Goal: Information Seeking & Learning: Find specific fact

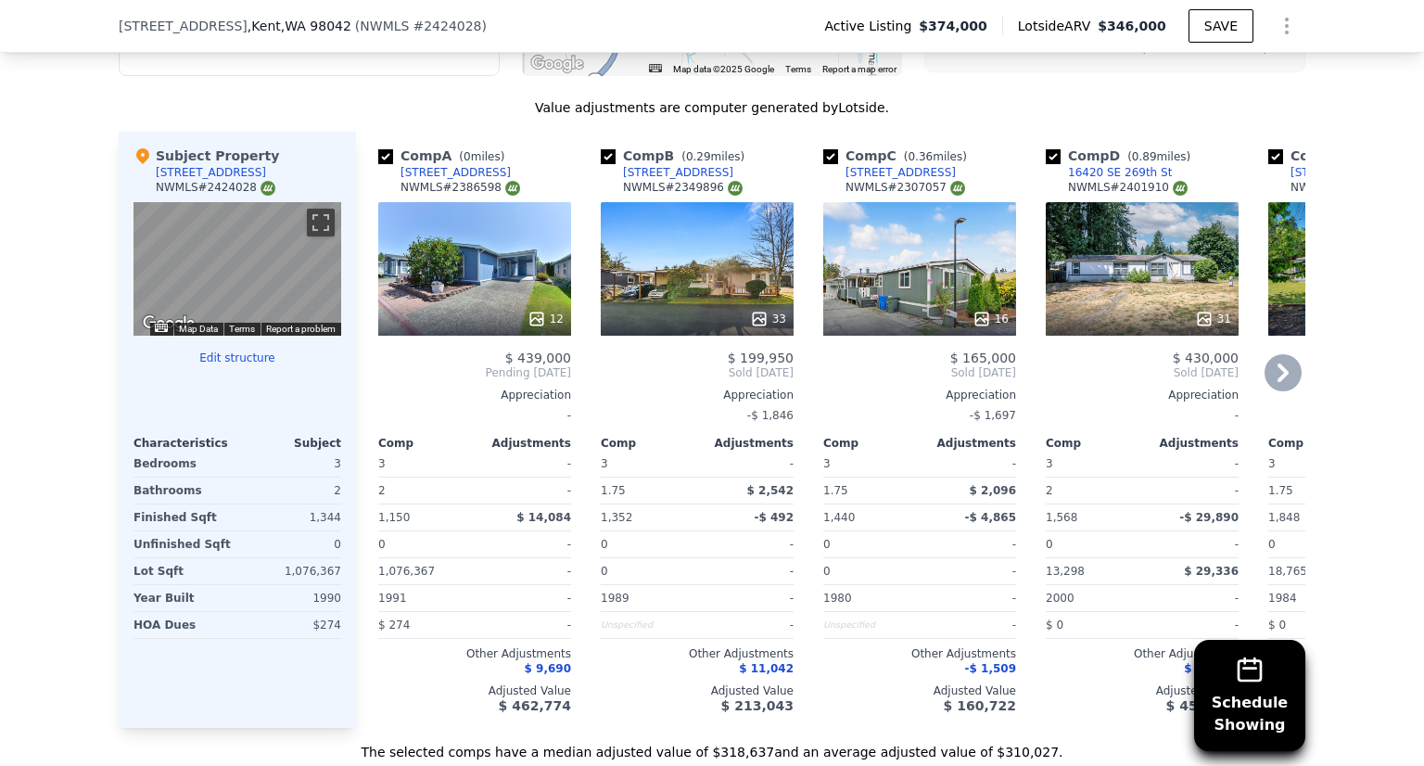
scroll to position [1939, 0]
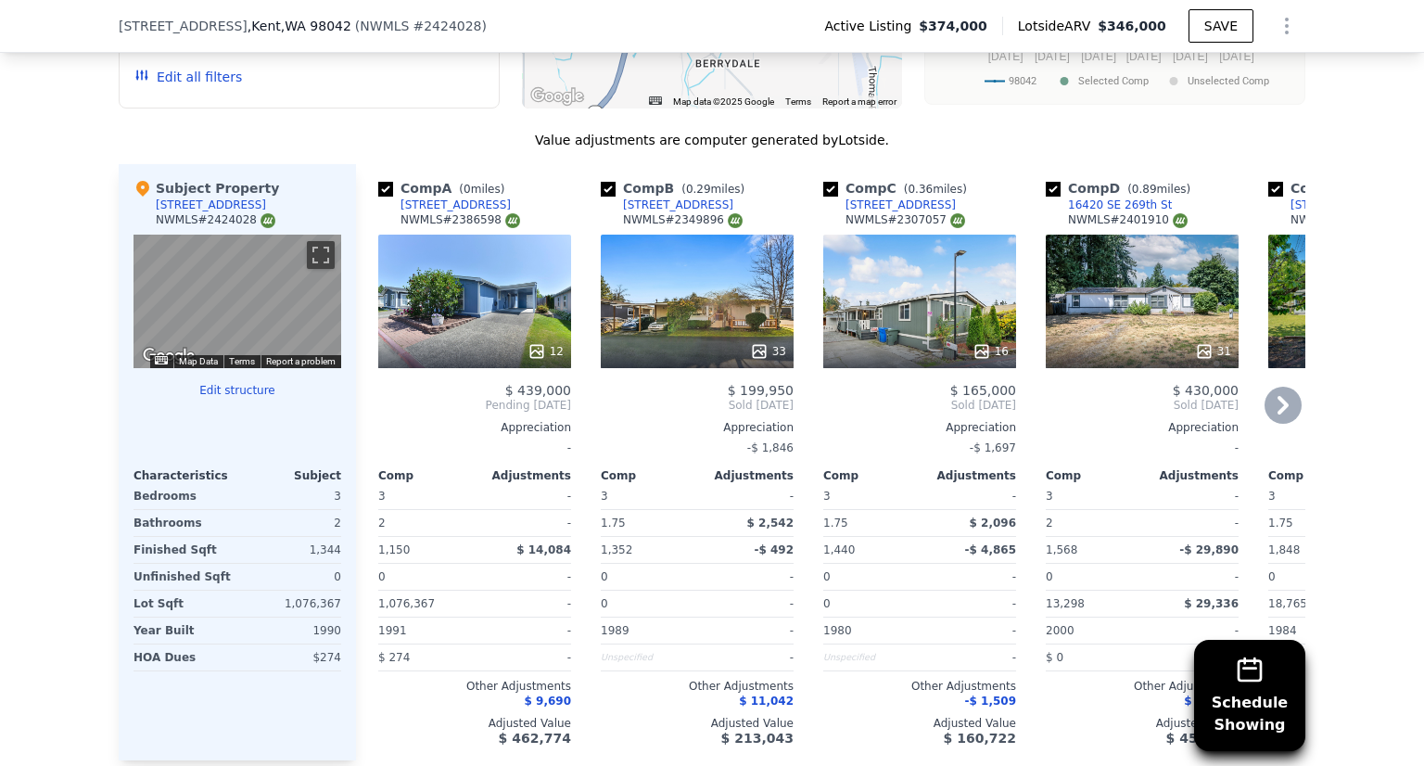
click at [482, 323] on div "12" at bounding box center [474, 302] width 193 height 134
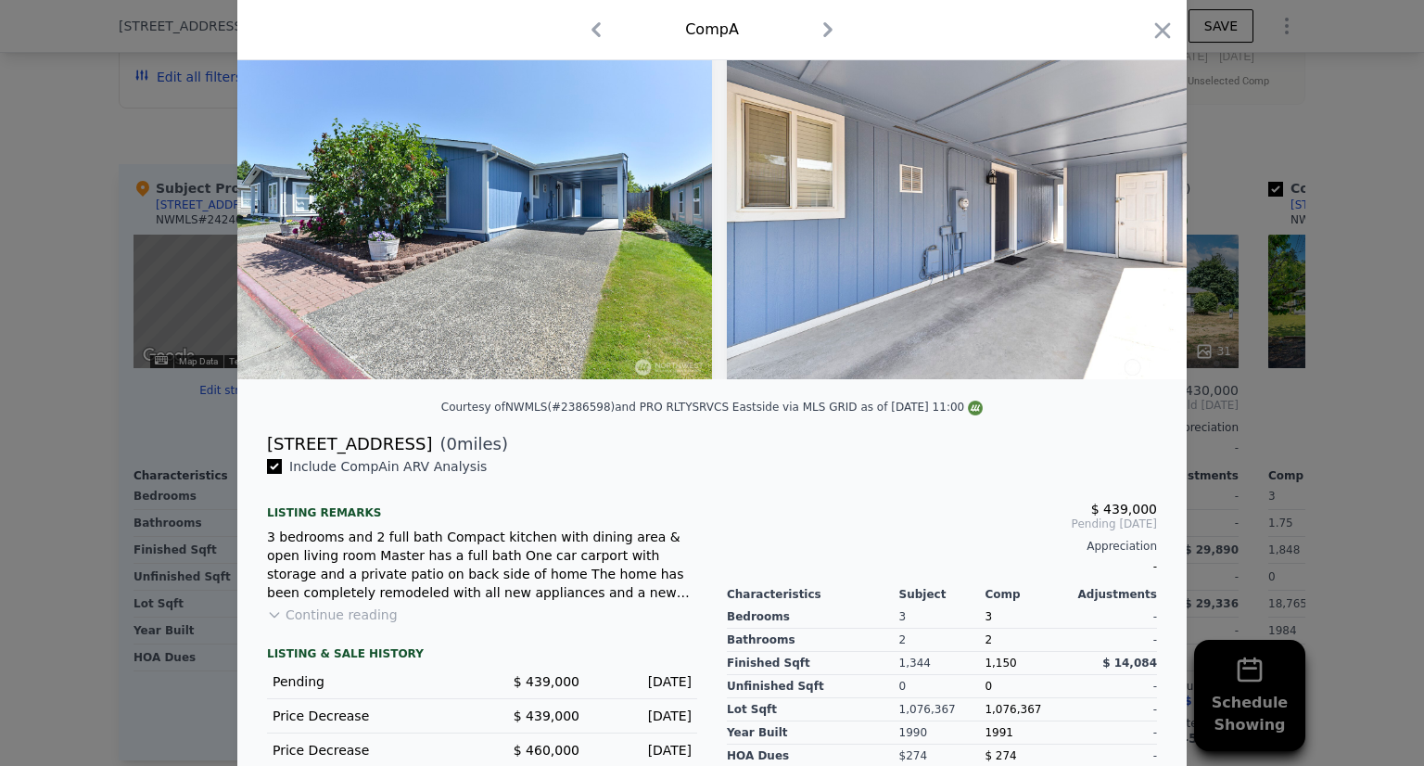
scroll to position [81, 0]
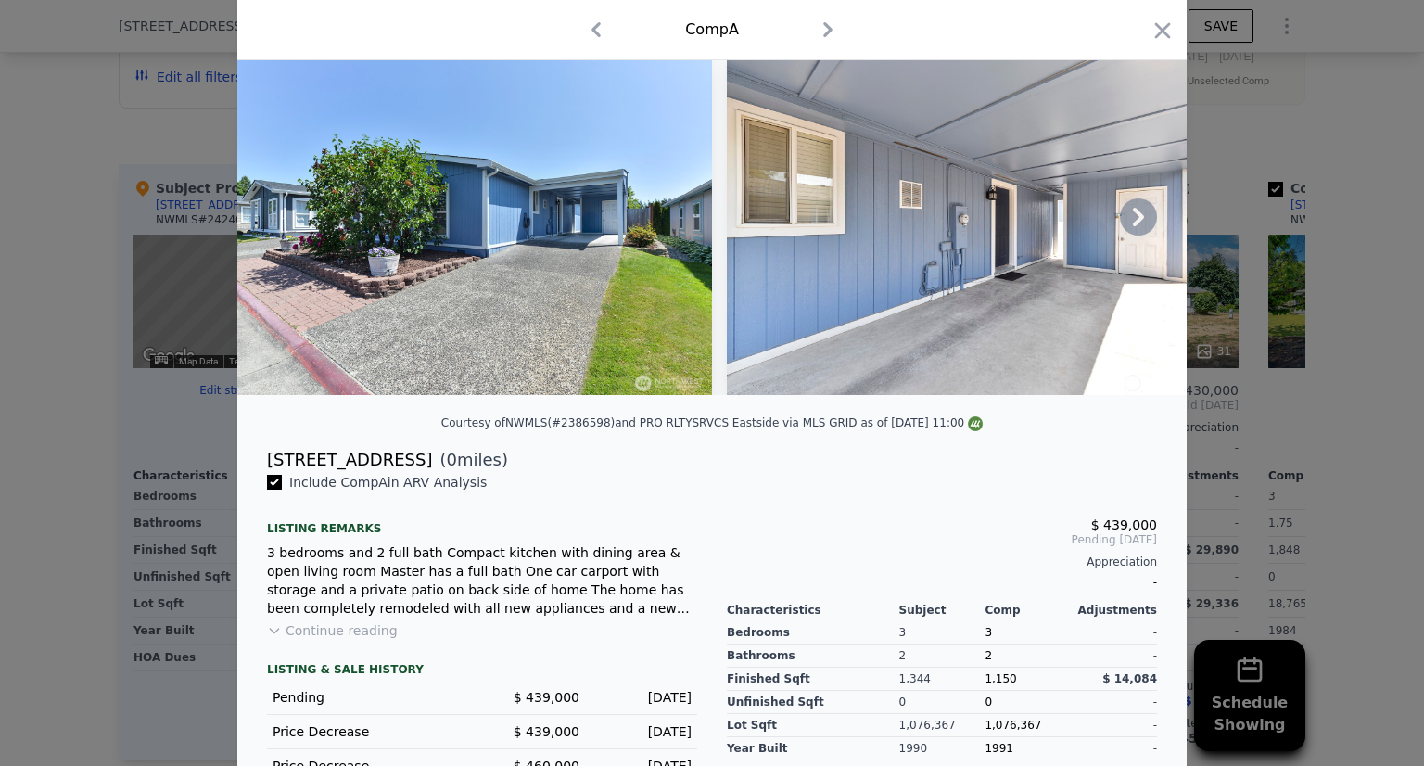
click at [1135, 221] on icon at bounding box center [1138, 217] width 11 height 19
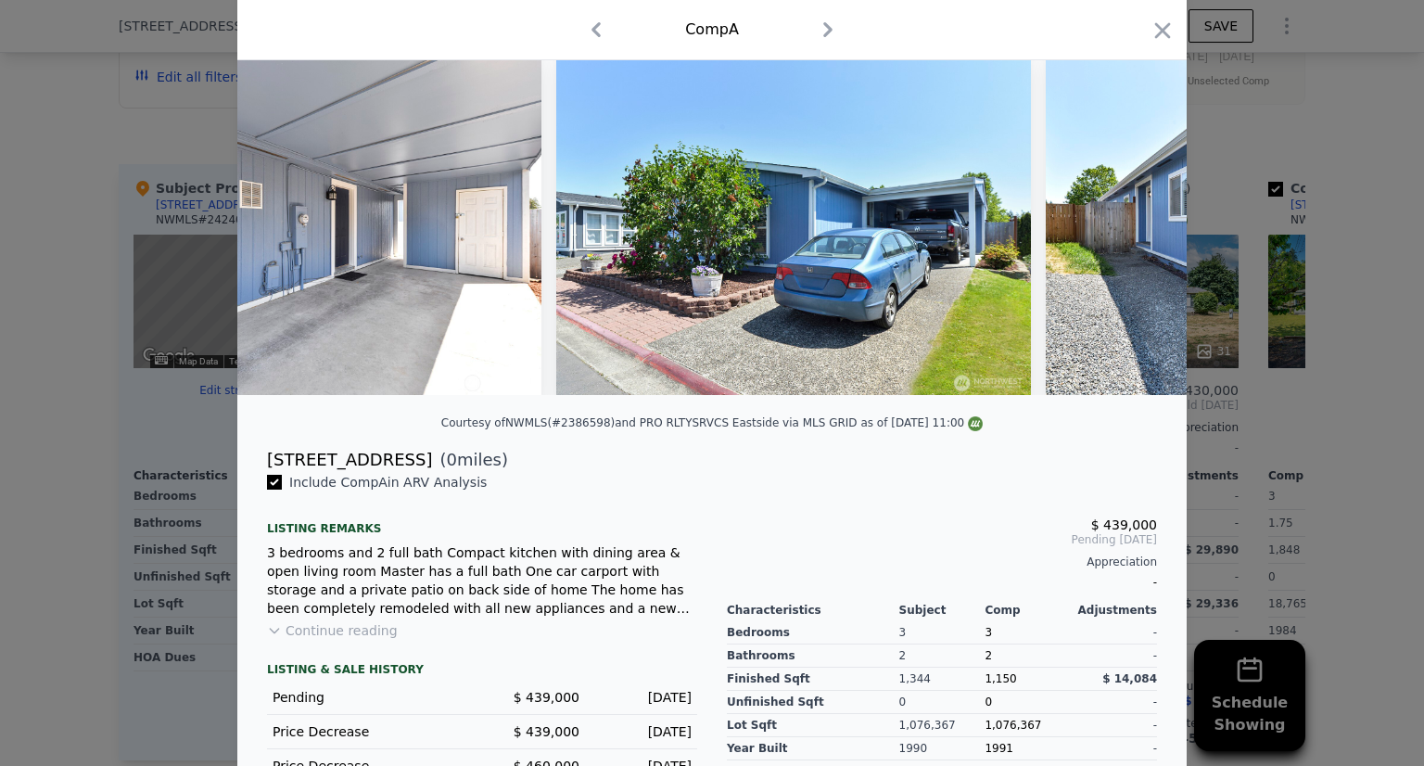
scroll to position [0, 890]
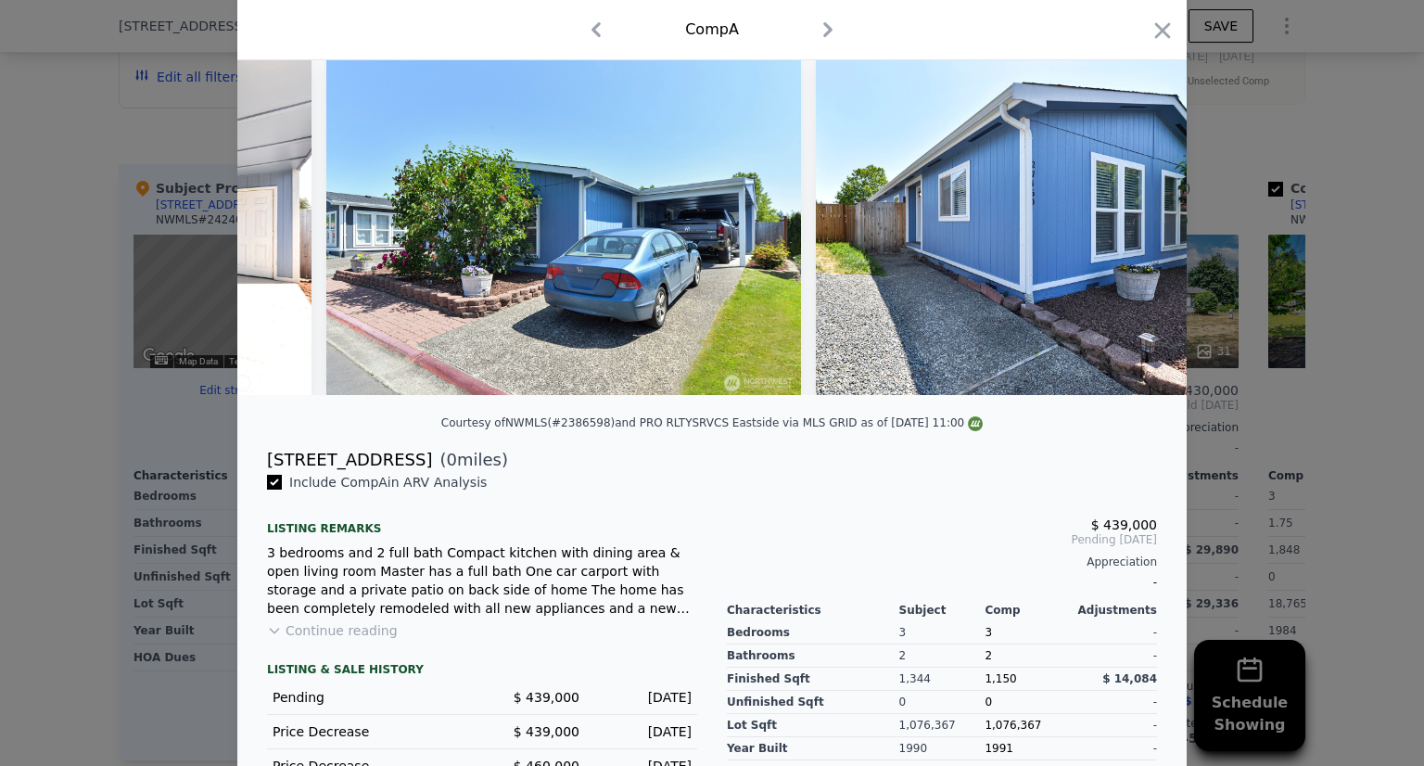
click at [1135, 221] on div at bounding box center [711, 217] width 949 height 356
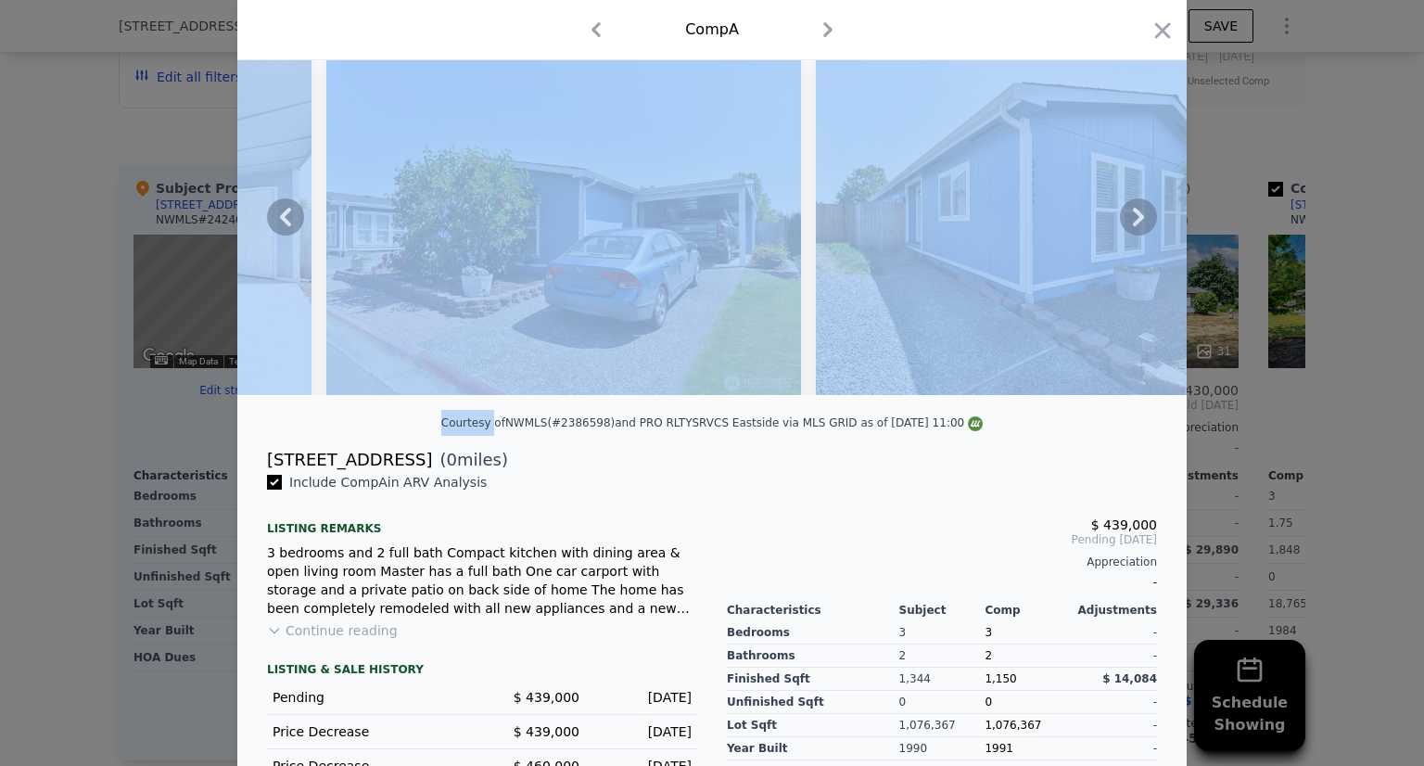
click at [1135, 221] on icon at bounding box center [1138, 217] width 11 height 19
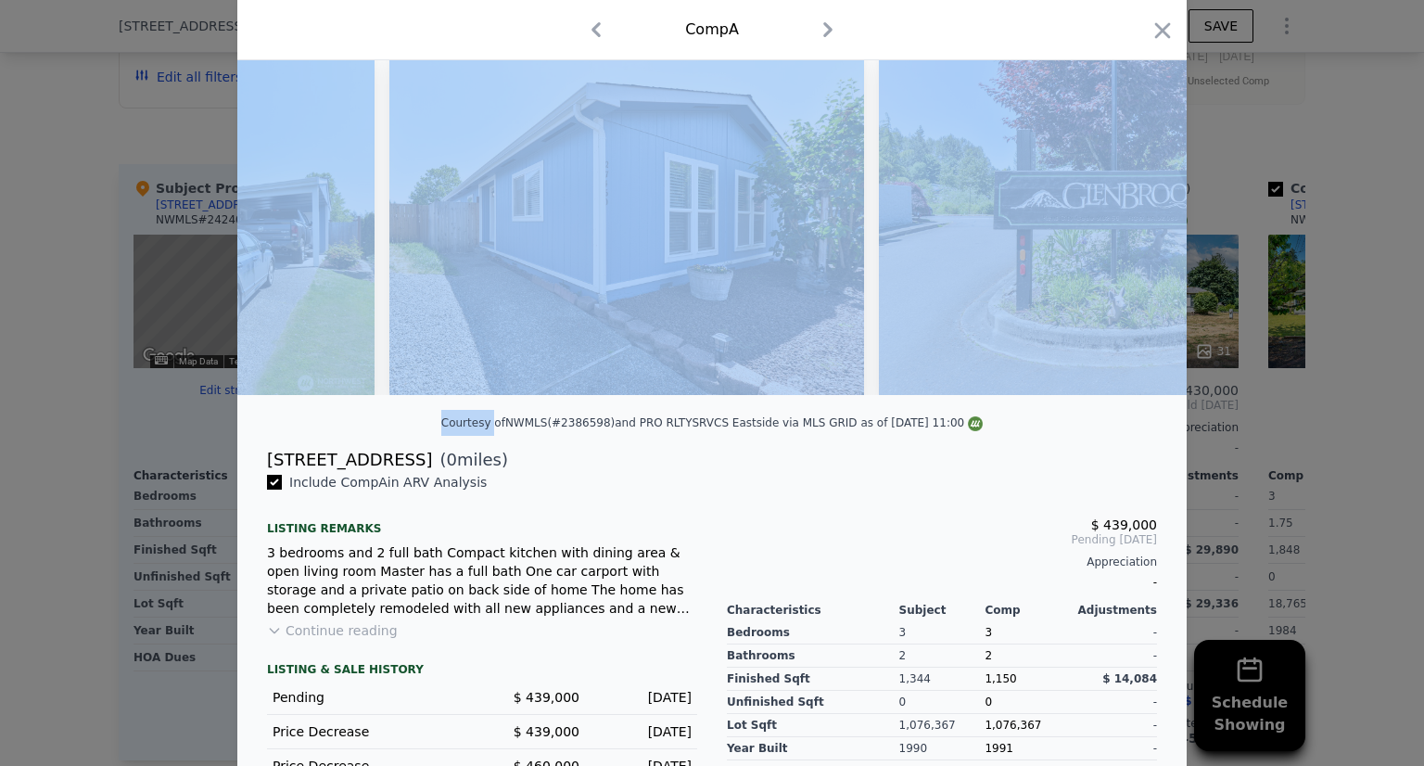
scroll to position [0, 1335]
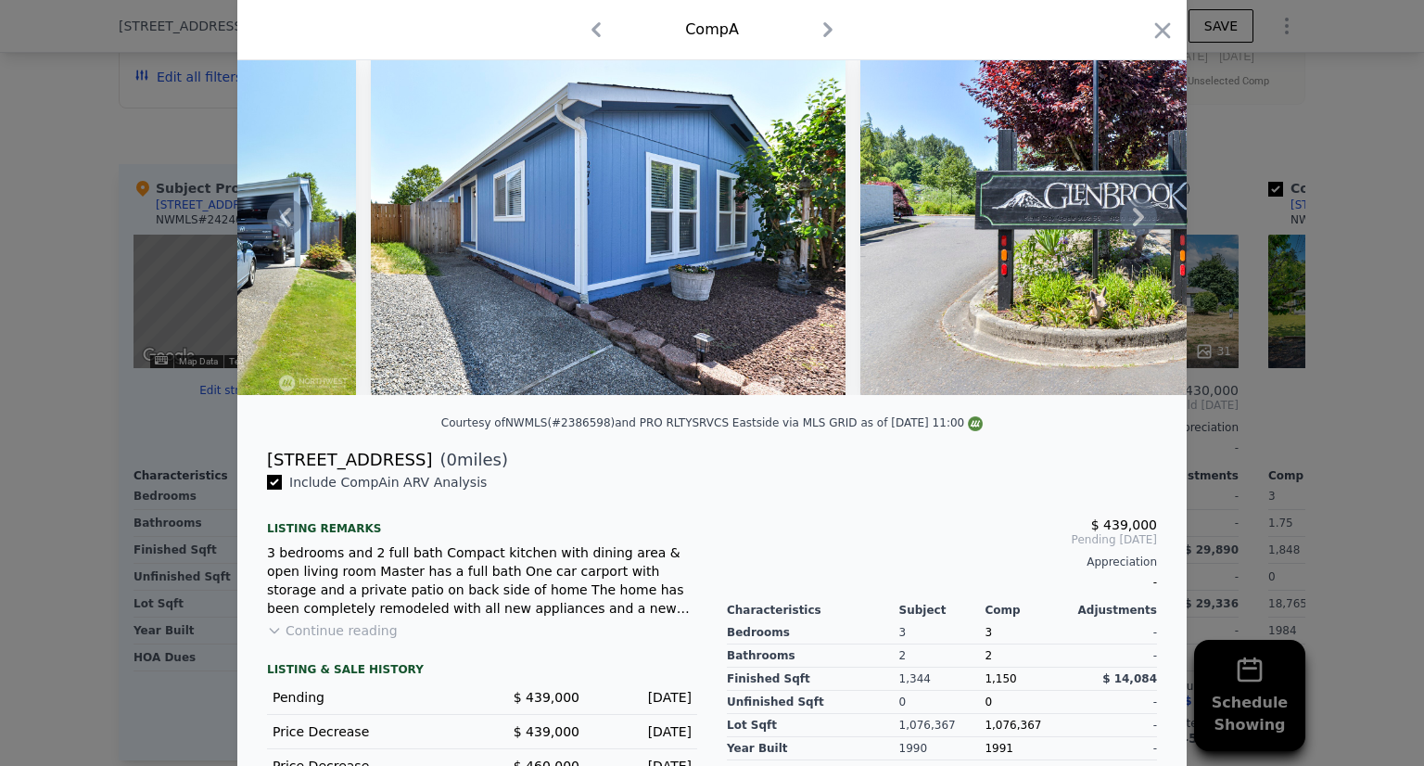
click at [759, 429] on div "Courtesy of NWMLS (#2386598) and PRO RLTYSRVCS Eastside via MLS GRID as of [DAT…" at bounding box center [711, 422] width 541 height 13
click at [1128, 220] on icon at bounding box center [1138, 216] width 37 height 37
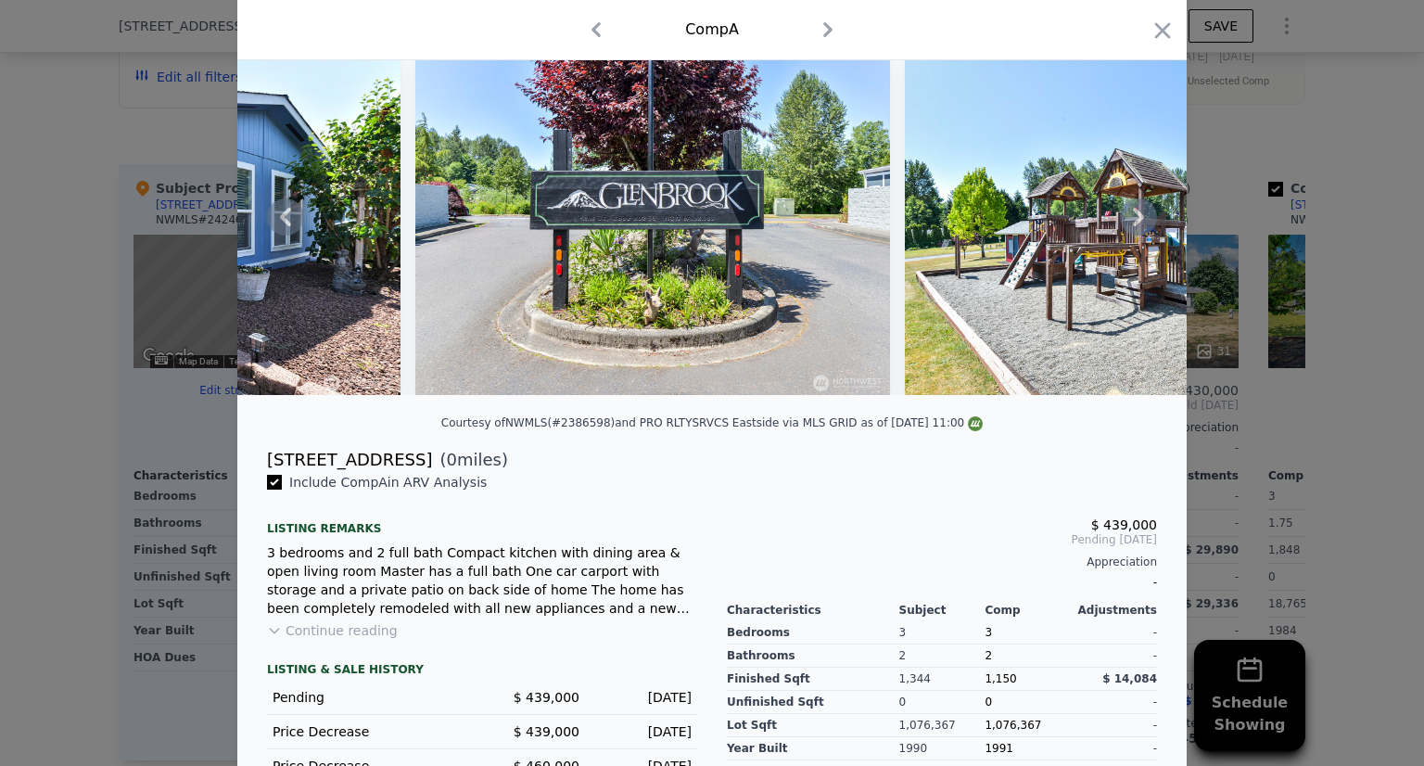
click at [1128, 220] on icon at bounding box center [1138, 216] width 37 height 37
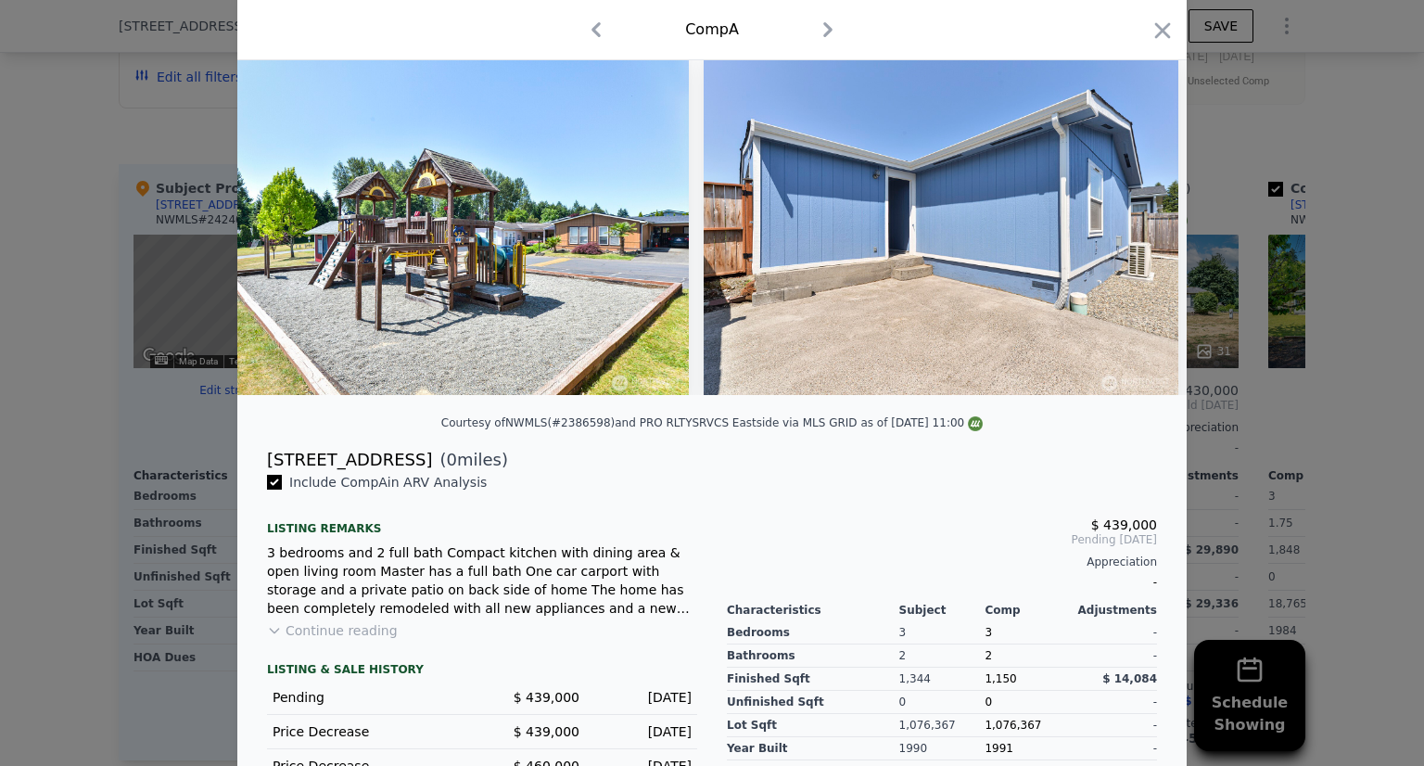
scroll to position [0, 2670]
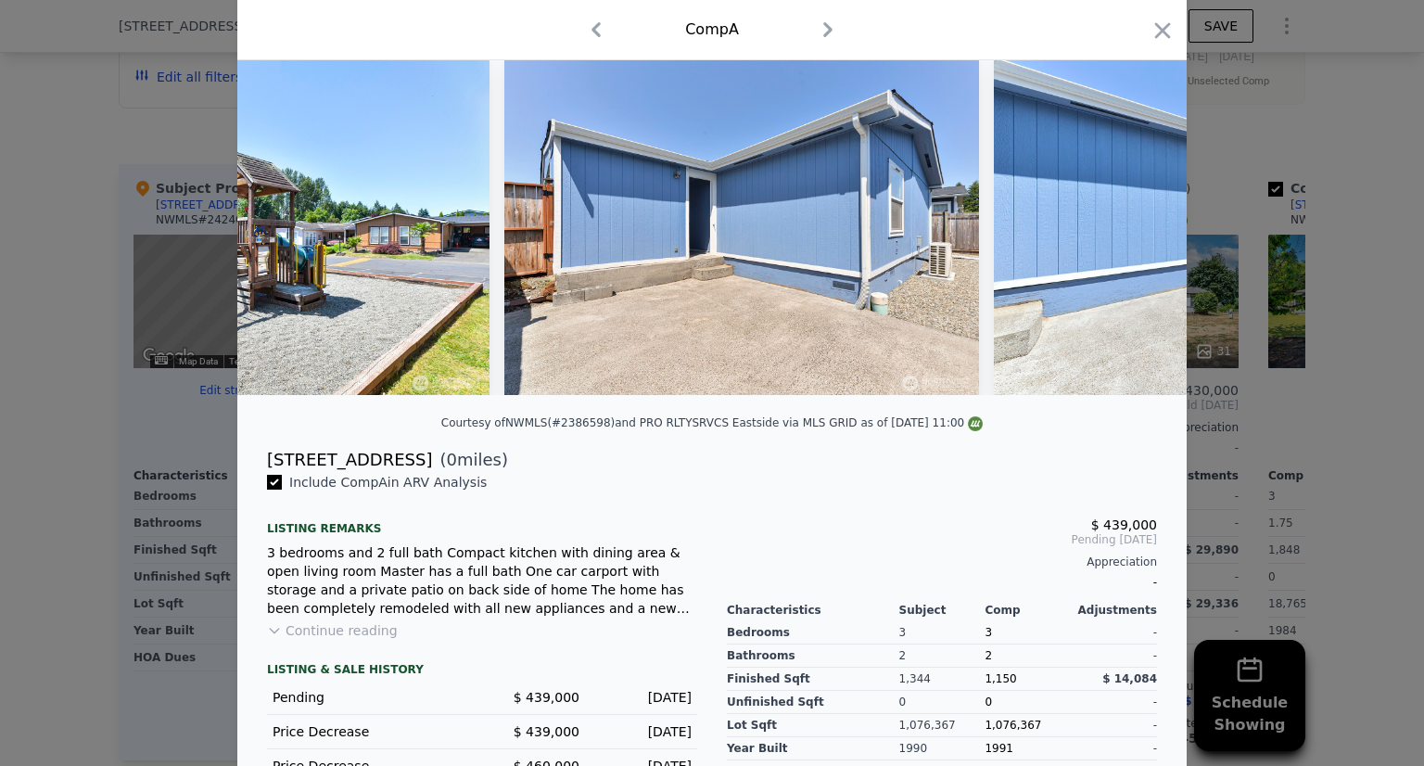
click at [1128, 220] on div at bounding box center [711, 217] width 949 height 356
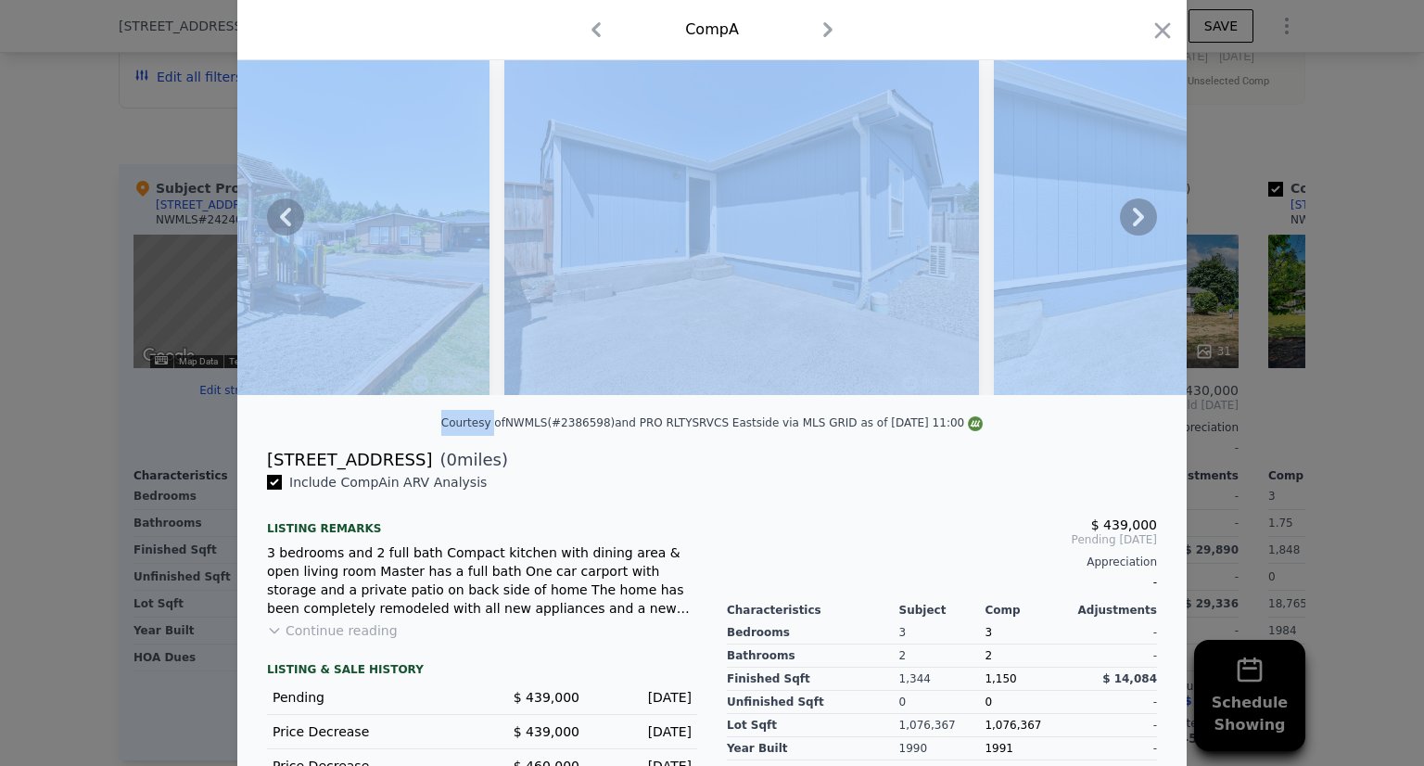
click at [1128, 220] on icon at bounding box center [1138, 216] width 37 height 37
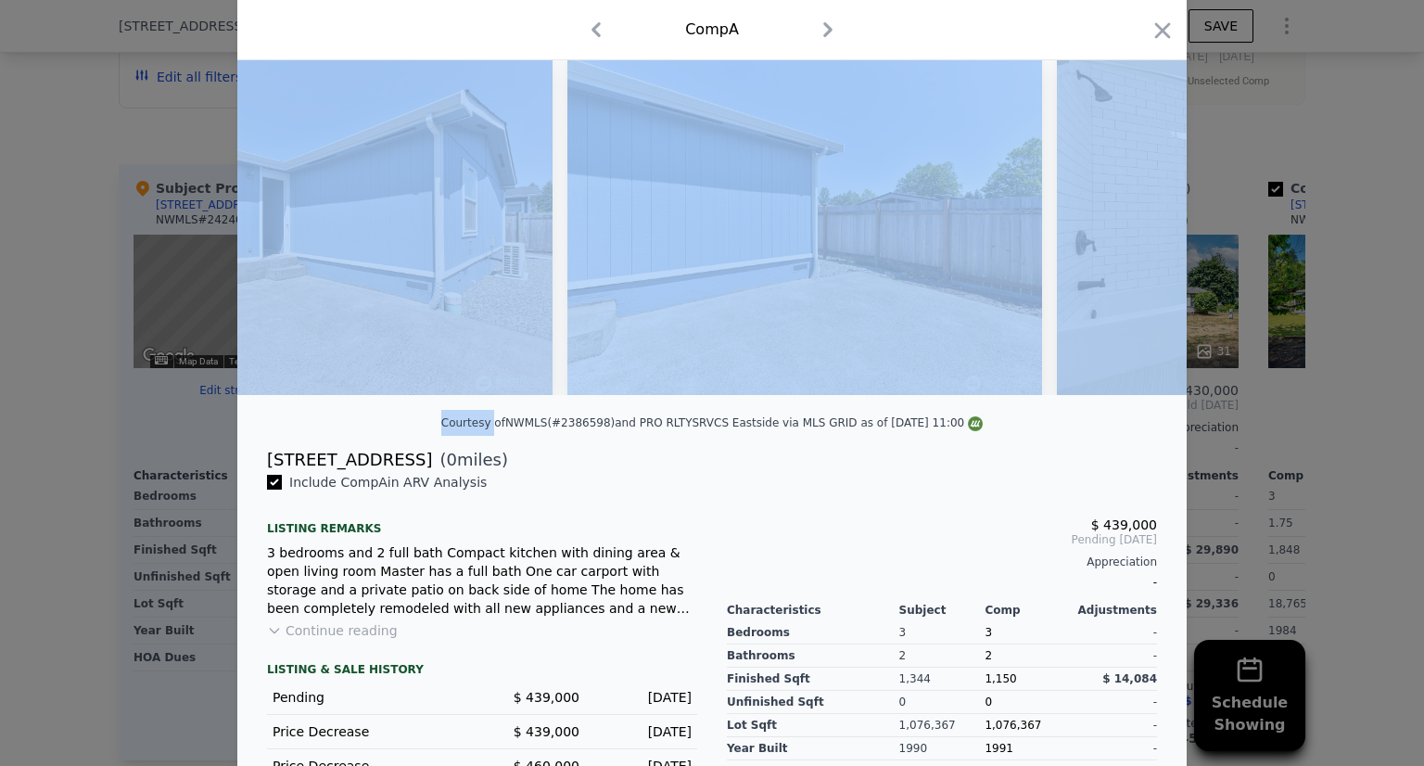
scroll to position [0, 3115]
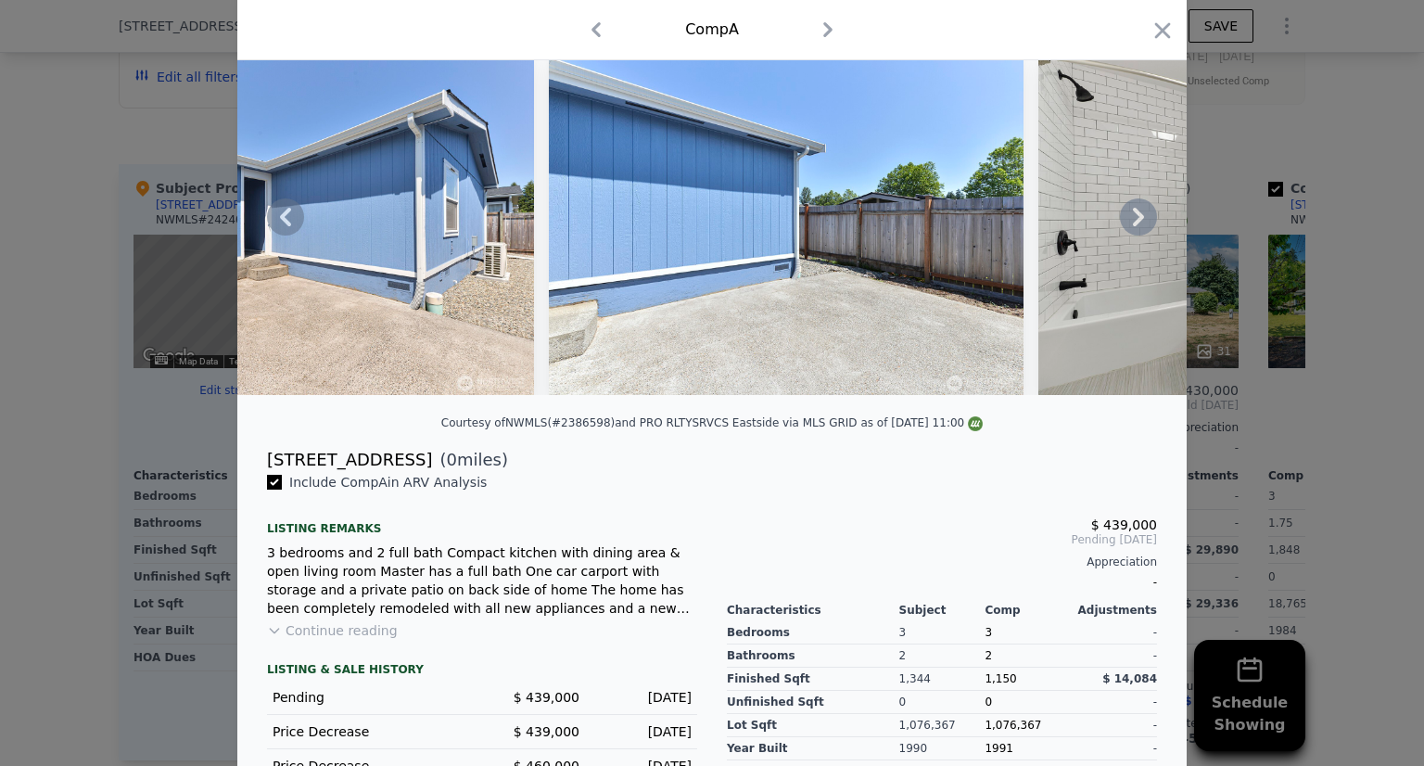
click at [777, 462] on div "[STREET_ADDRESS] ( 0 miles)" at bounding box center [712, 460] width 920 height 26
click at [1135, 222] on icon at bounding box center [1138, 217] width 11 height 19
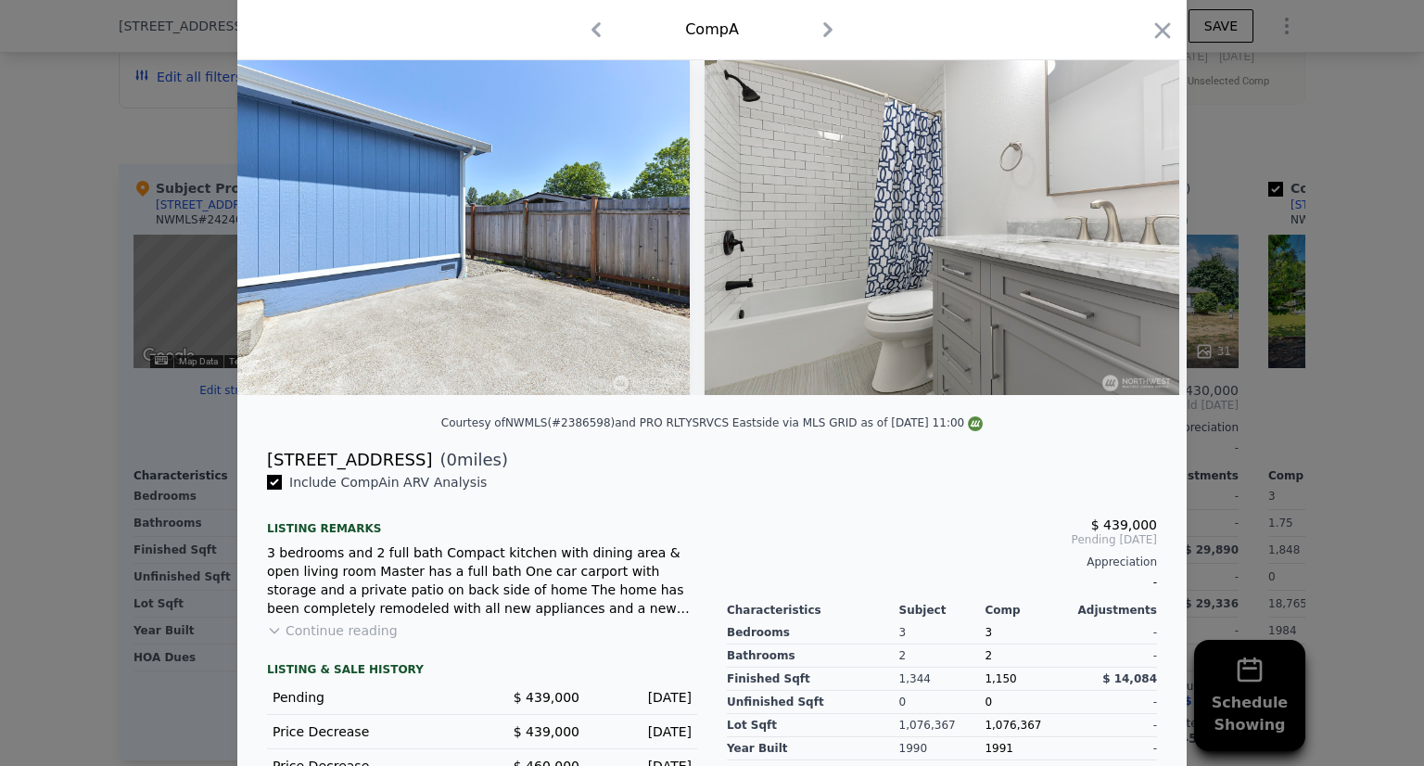
scroll to position [0, 3560]
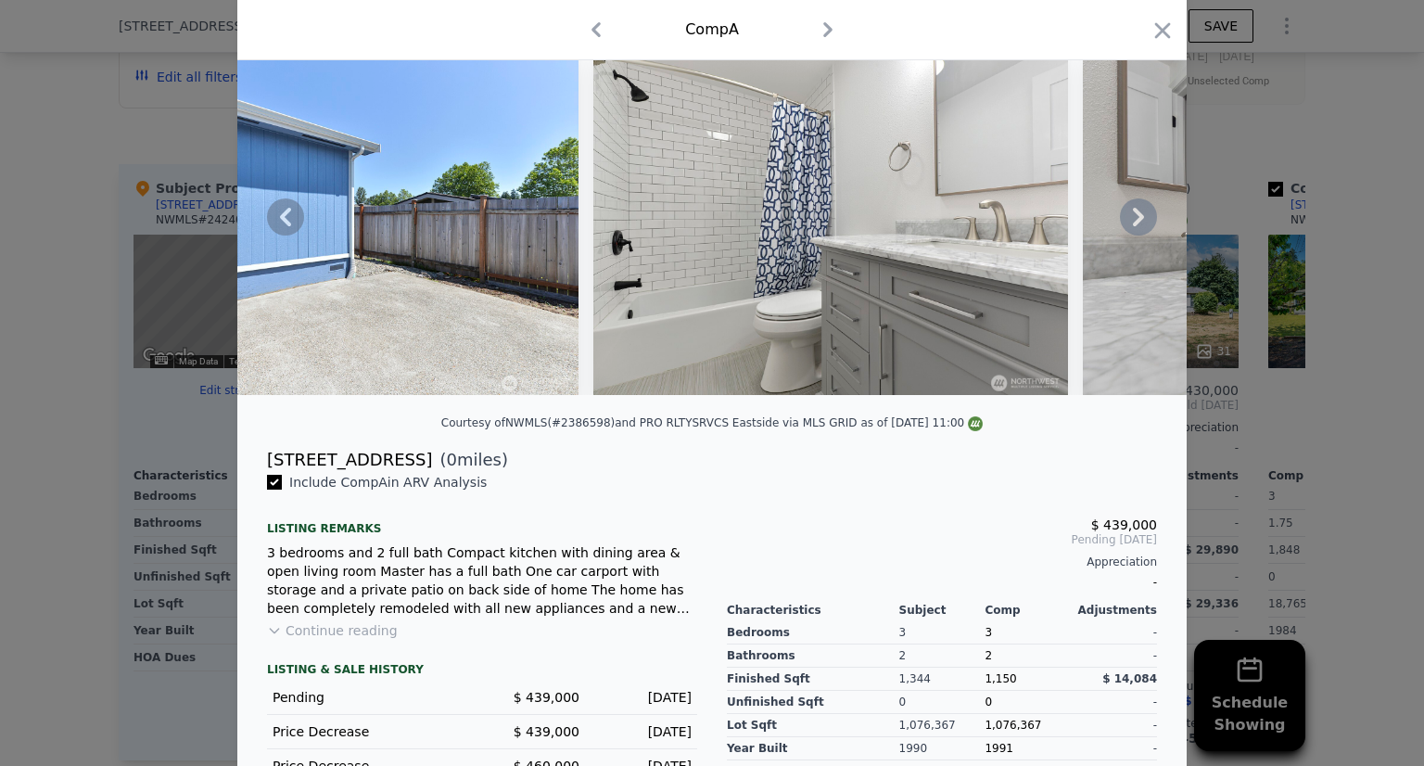
click at [1132, 231] on icon at bounding box center [1138, 216] width 37 height 37
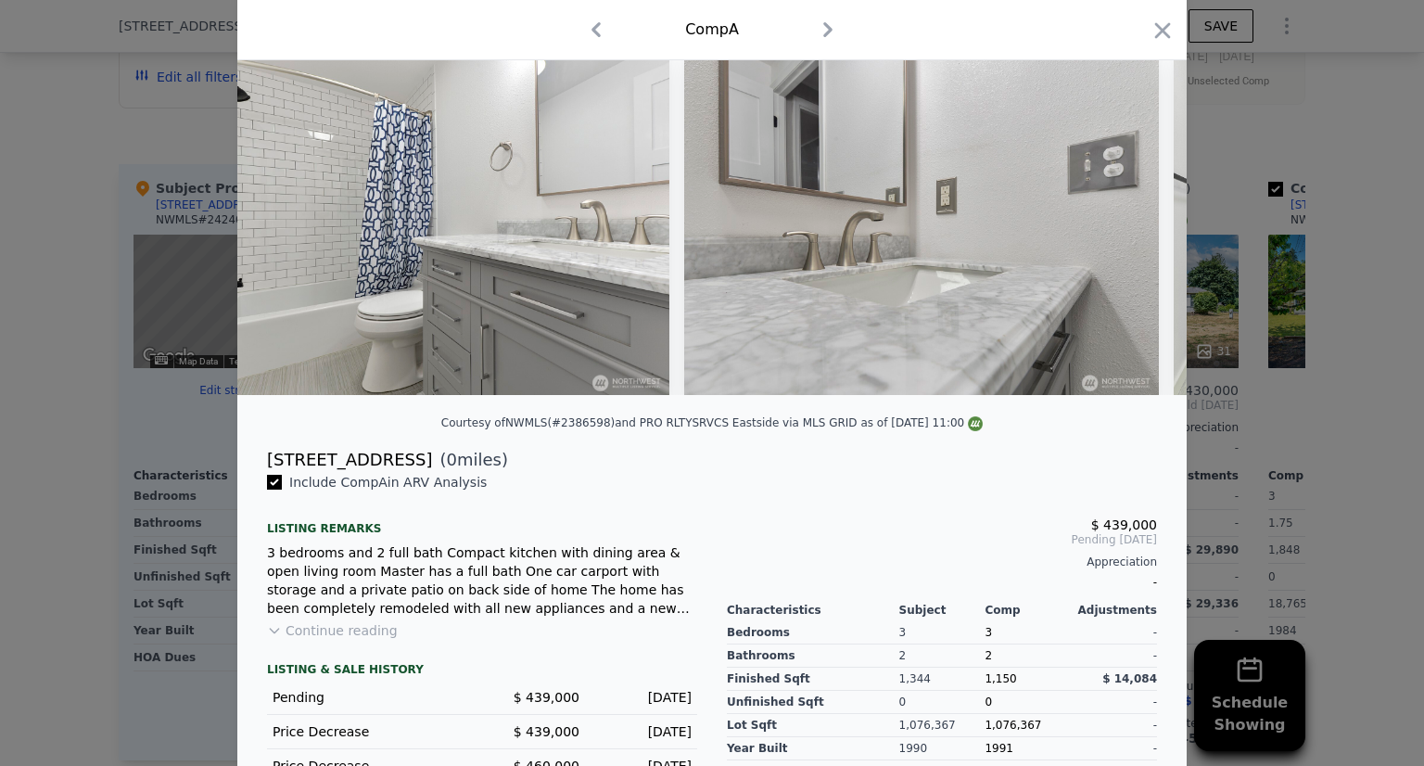
scroll to position [0, 4005]
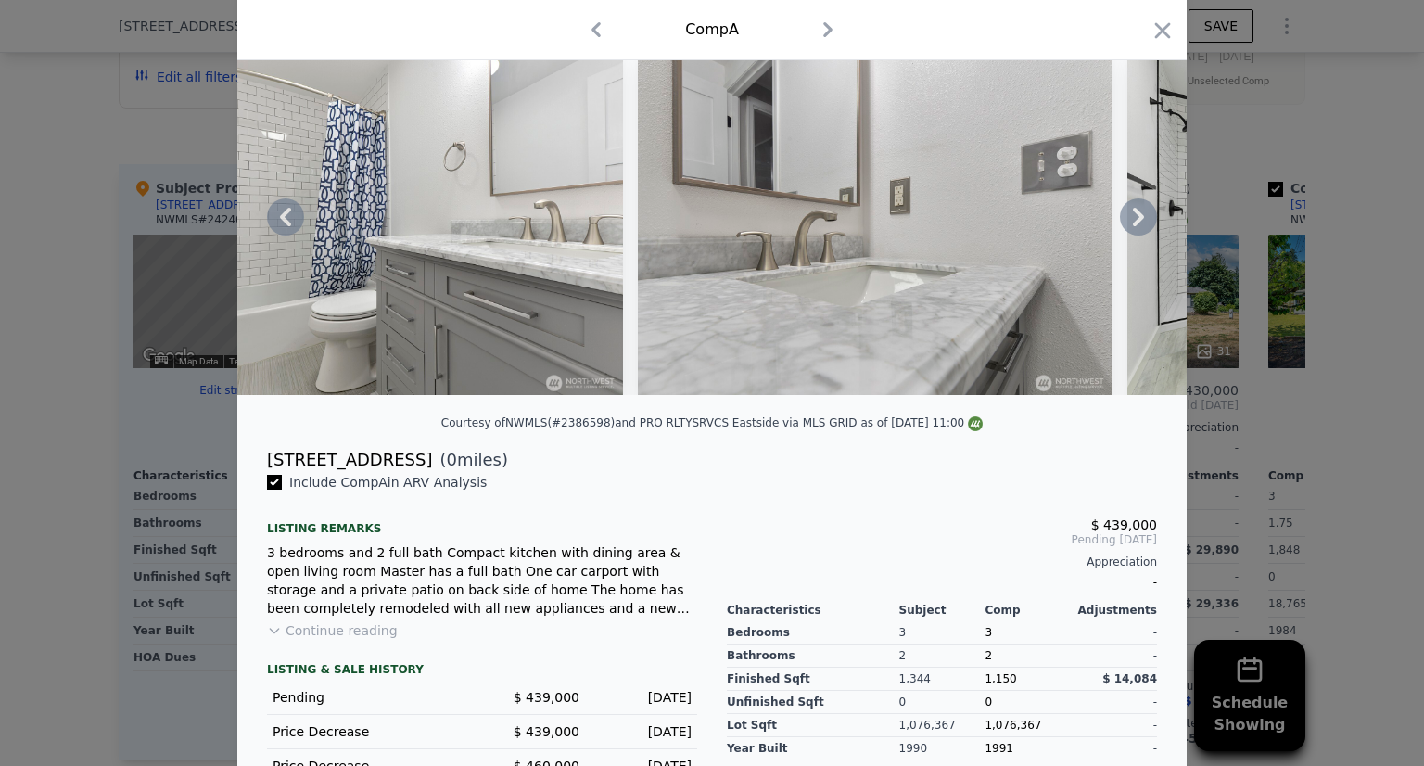
click at [1120, 228] on icon at bounding box center [1138, 216] width 37 height 37
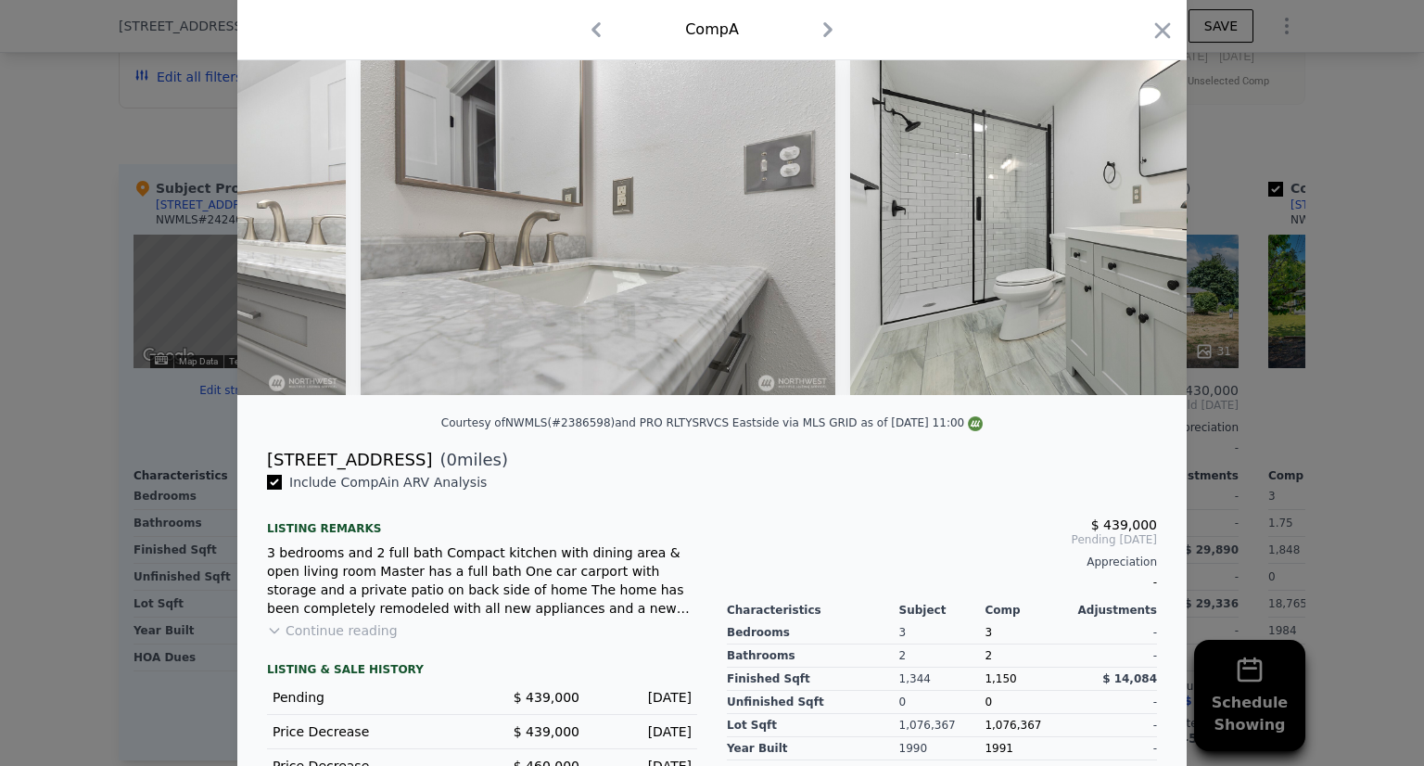
scroll to position [0, 4450]
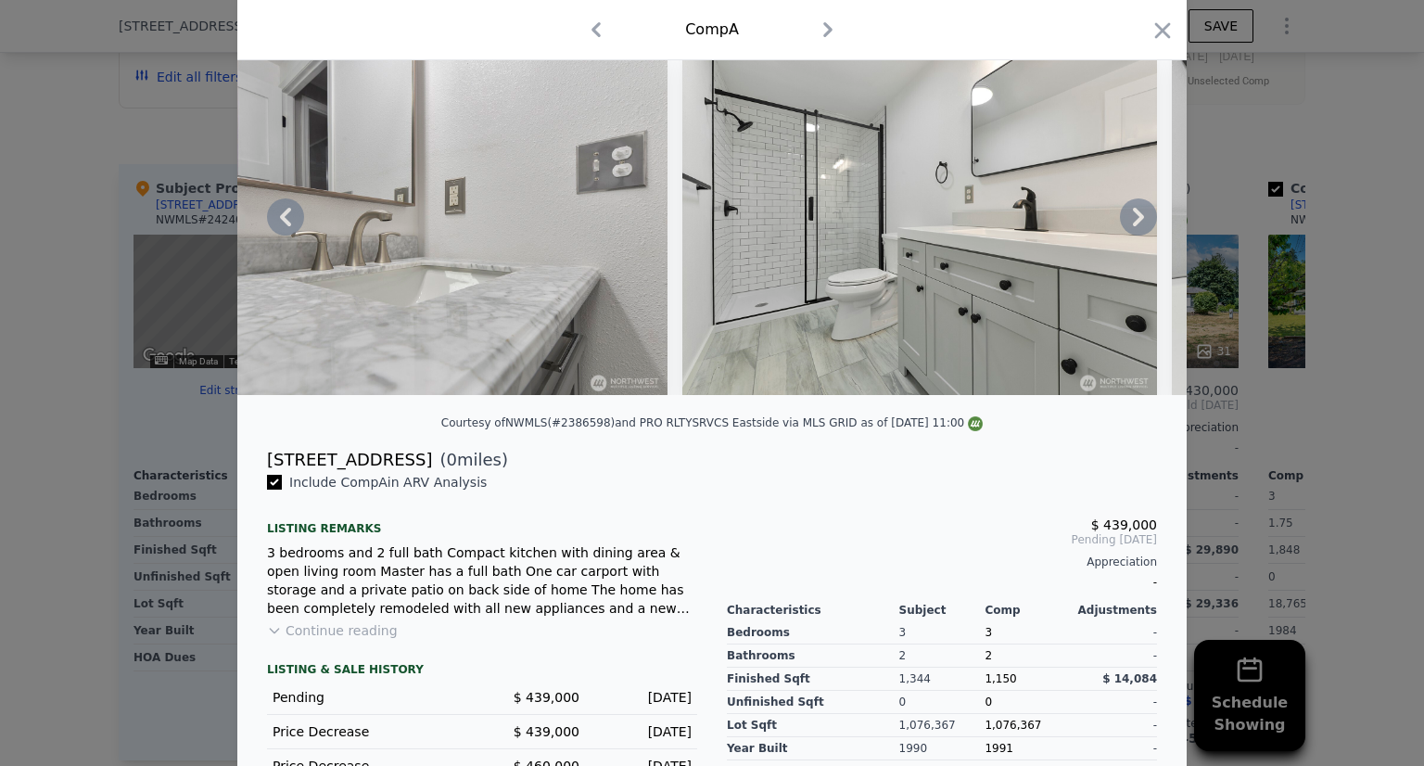
click at [1120, 225] on icon at bounding box center [1138, 216] width 37 height 37
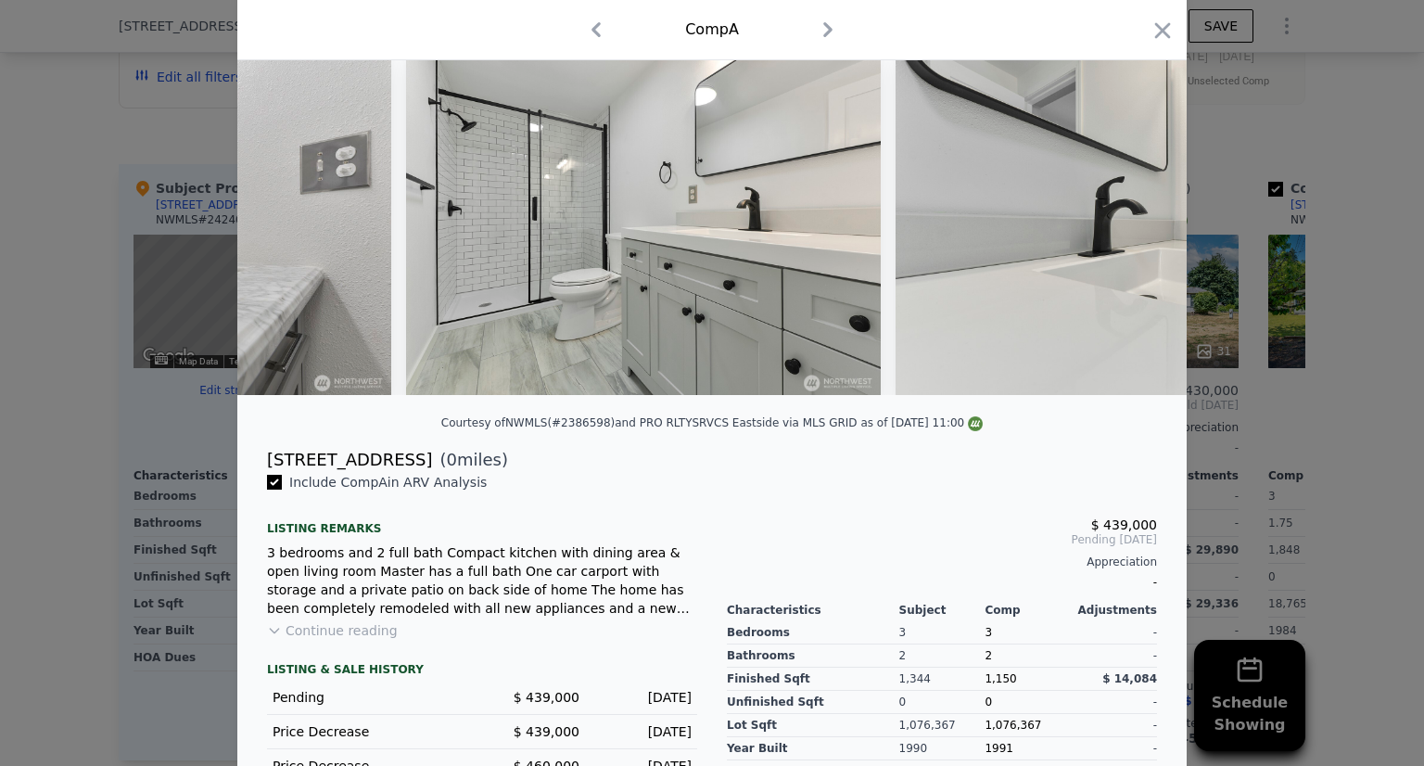
scroll to position [0, 4895]
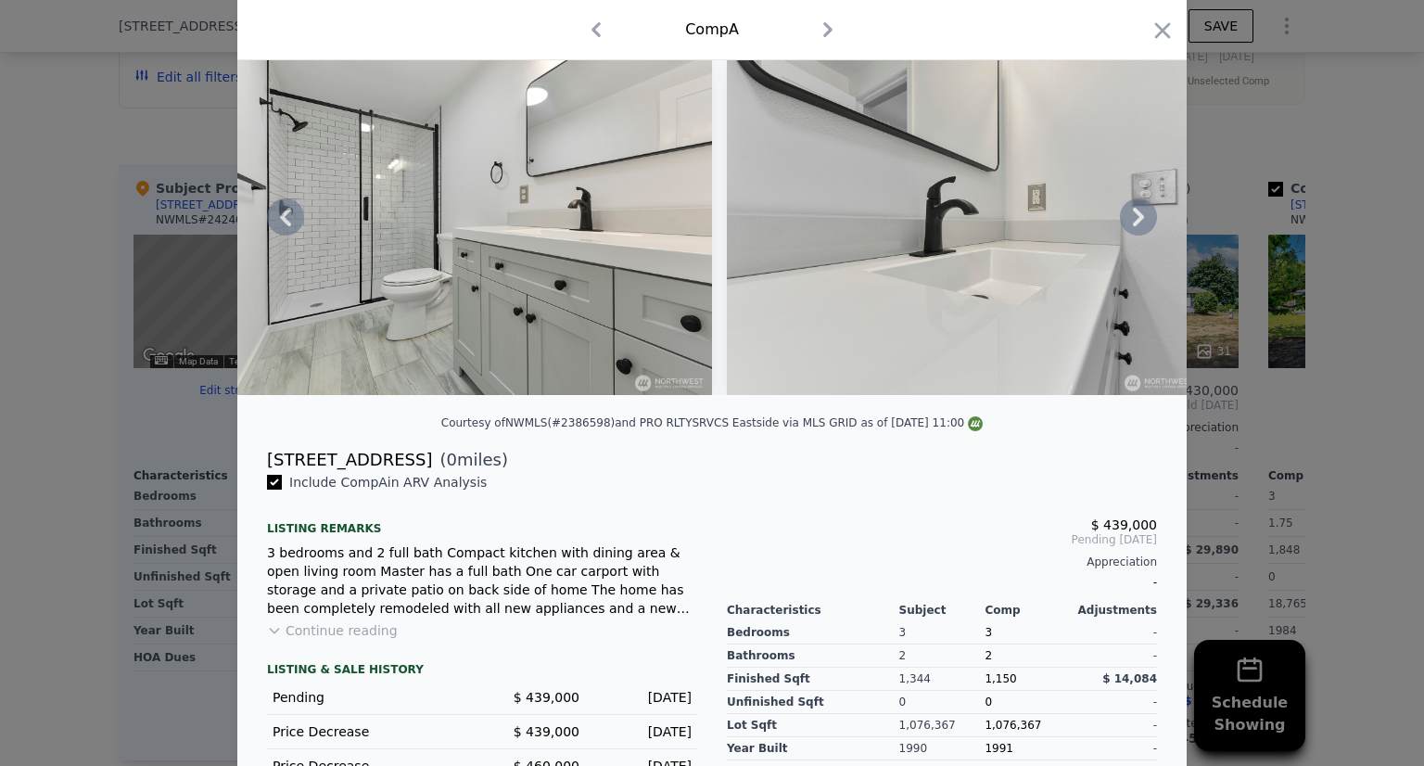
click at [1120, 225] on icon at bounding box center [1138, 216] width 37 height 37
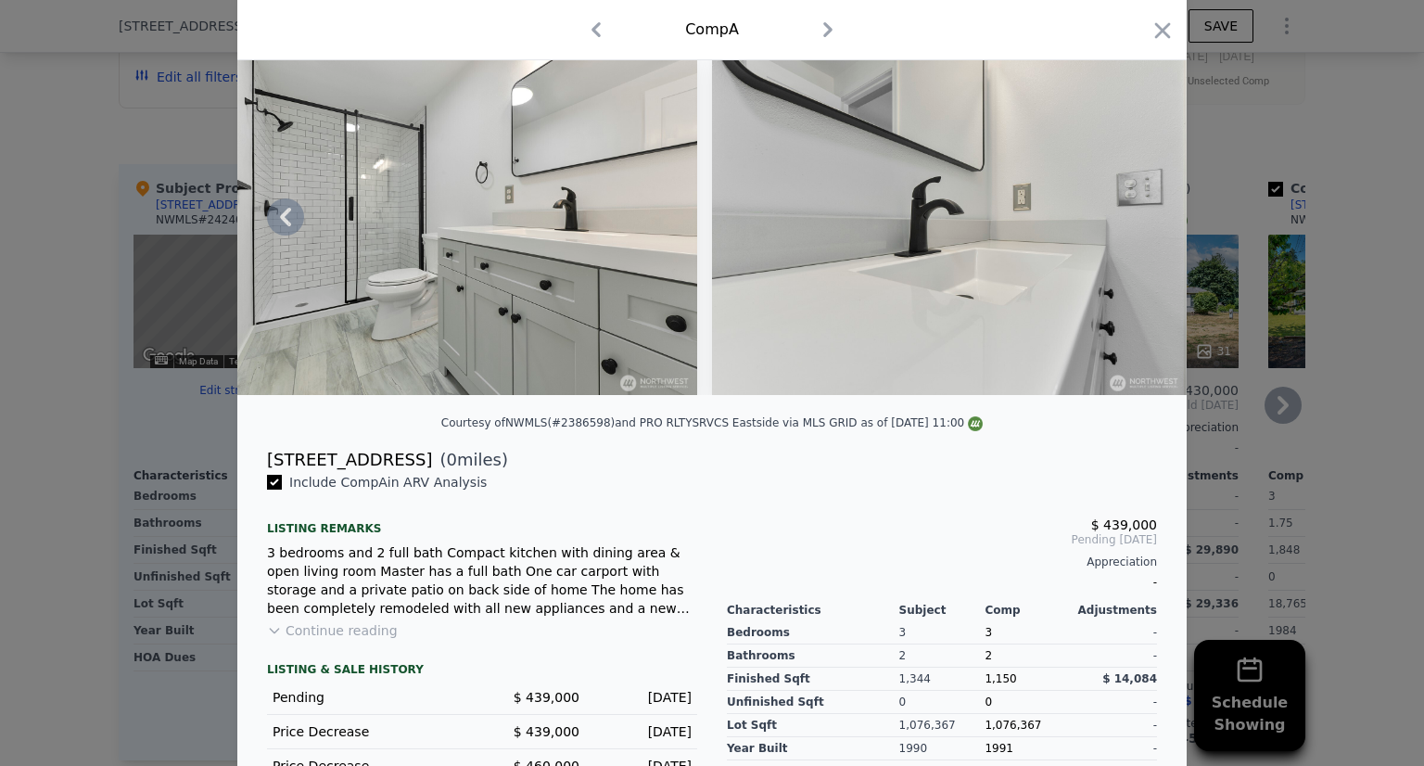
click at [1155, 25] on icon "button" at bounding box center [1163, 31] width 26 height 26
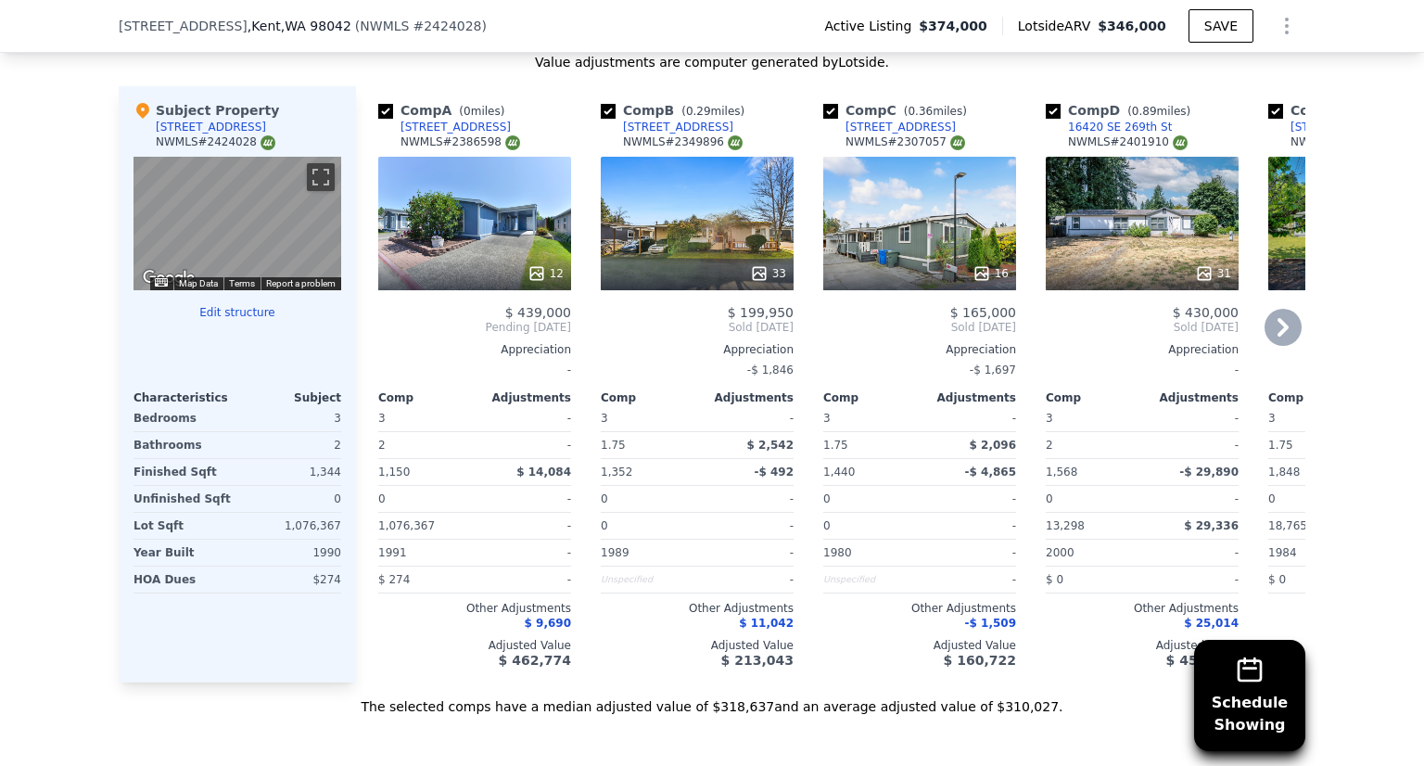
scroll to position [1939, 0]
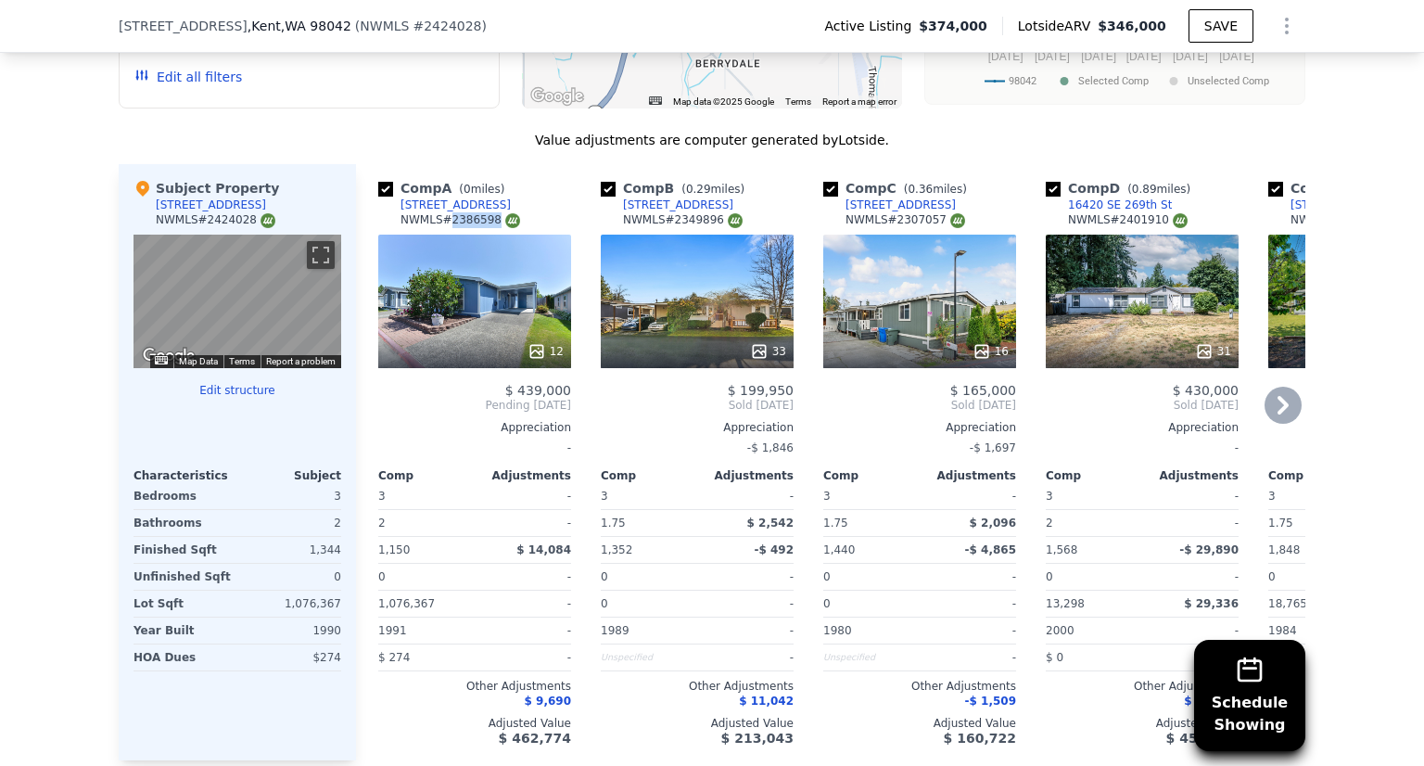
drag, startPoint x: 439, startPoint y: 227, endPoint x: 483, endPoint y: 228, distance: 43.6
click at [483, 228] on div "NWMLS # 2386598" at bounding box center [461, 220] width 120 height 16
copy div "2386598"
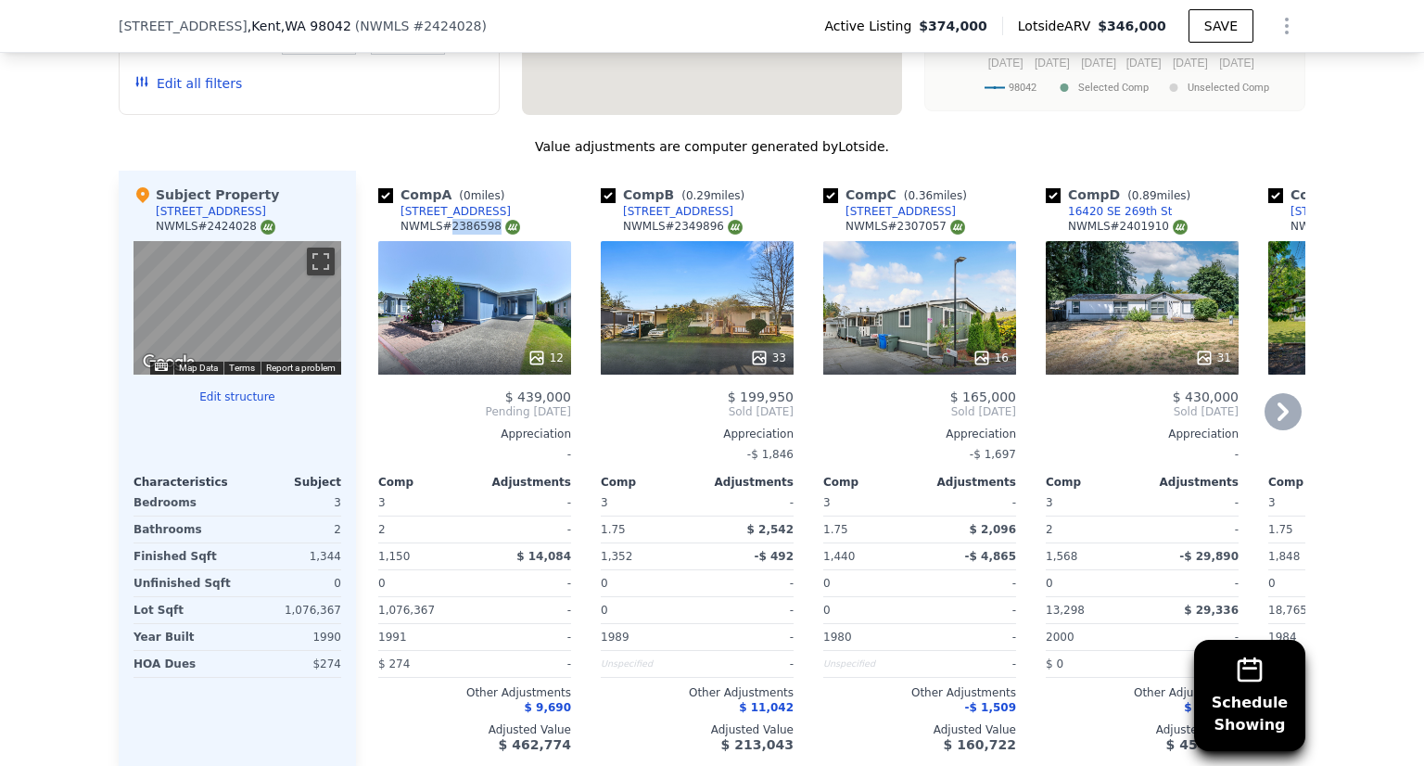
scroll to position [1945, 0]
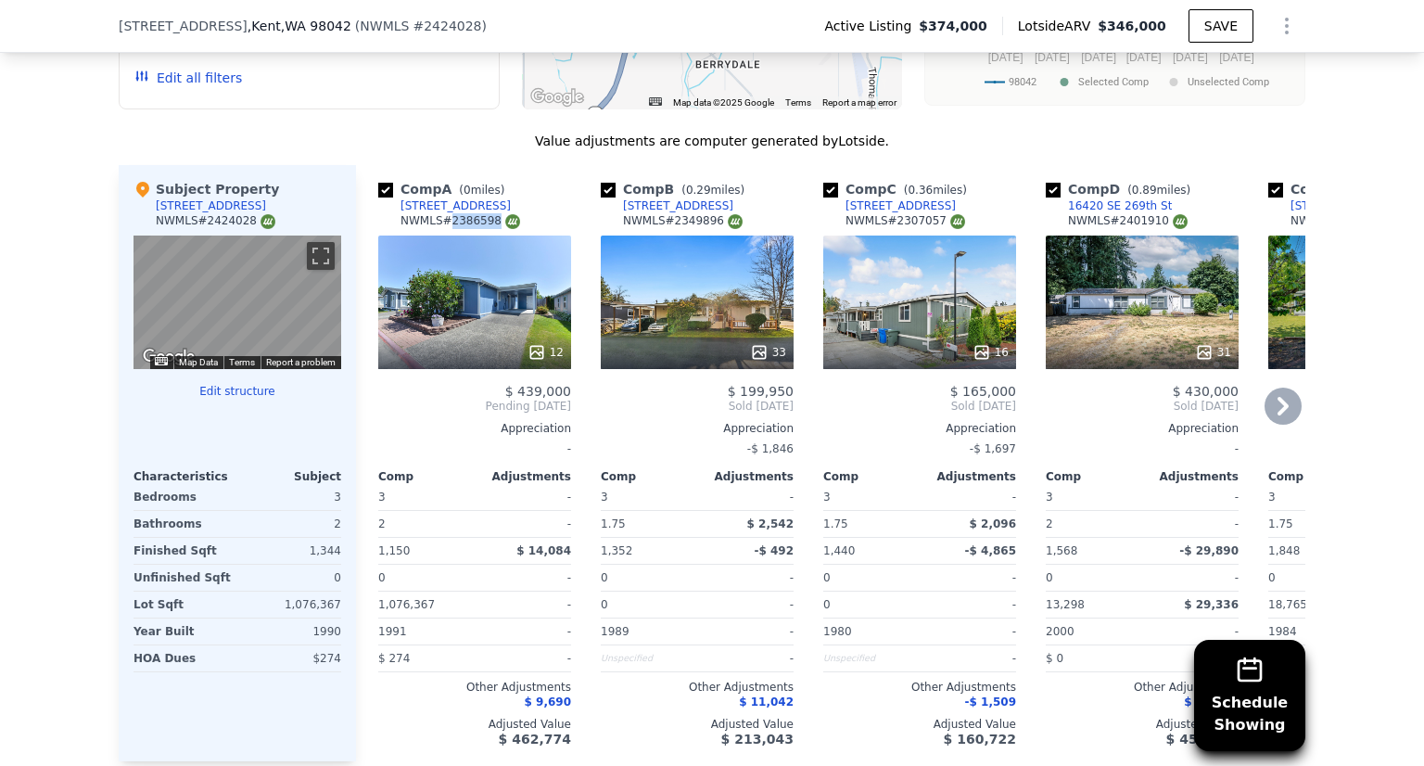
copy div "2386598"
click at [1283, 404] on icon at bounding box center [1283, 406] width 37 height 37
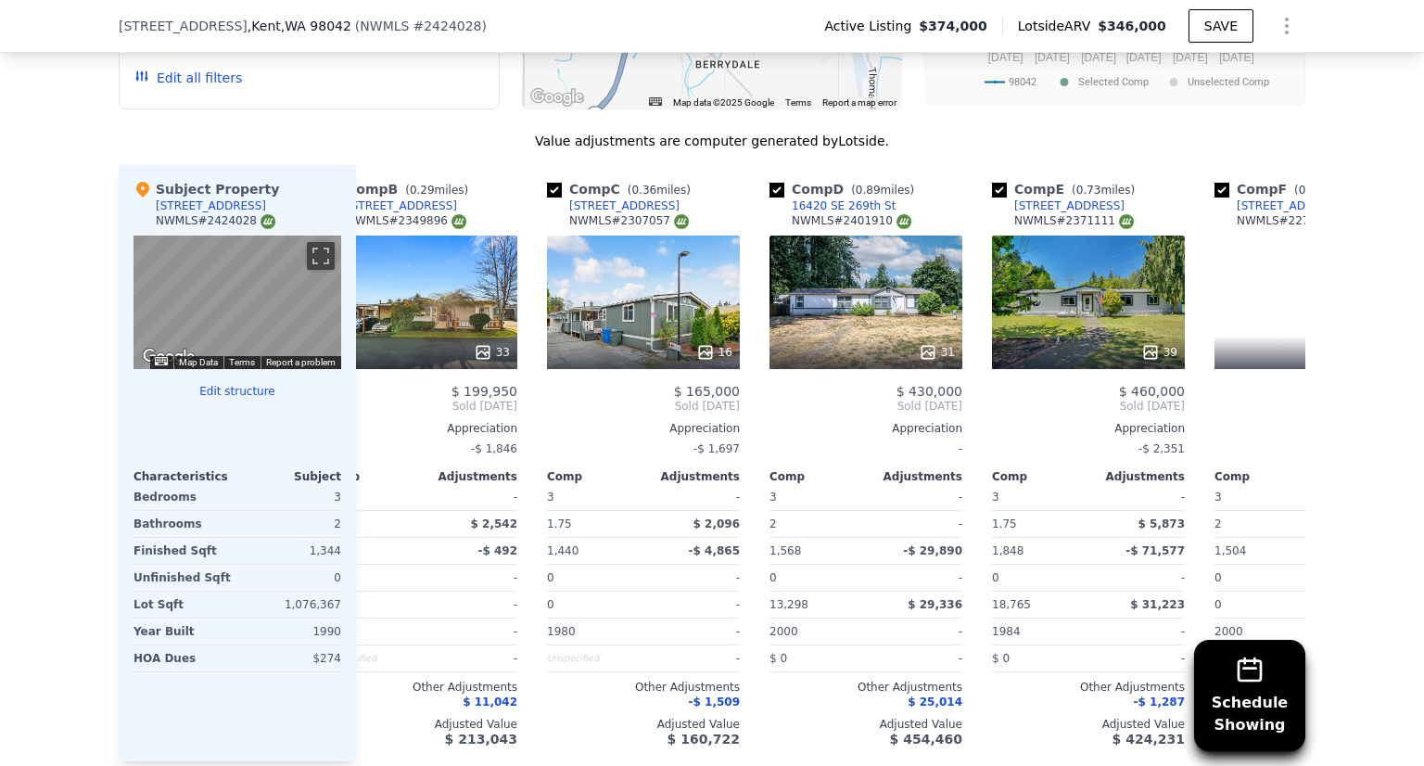
scroll to position [0, 445]
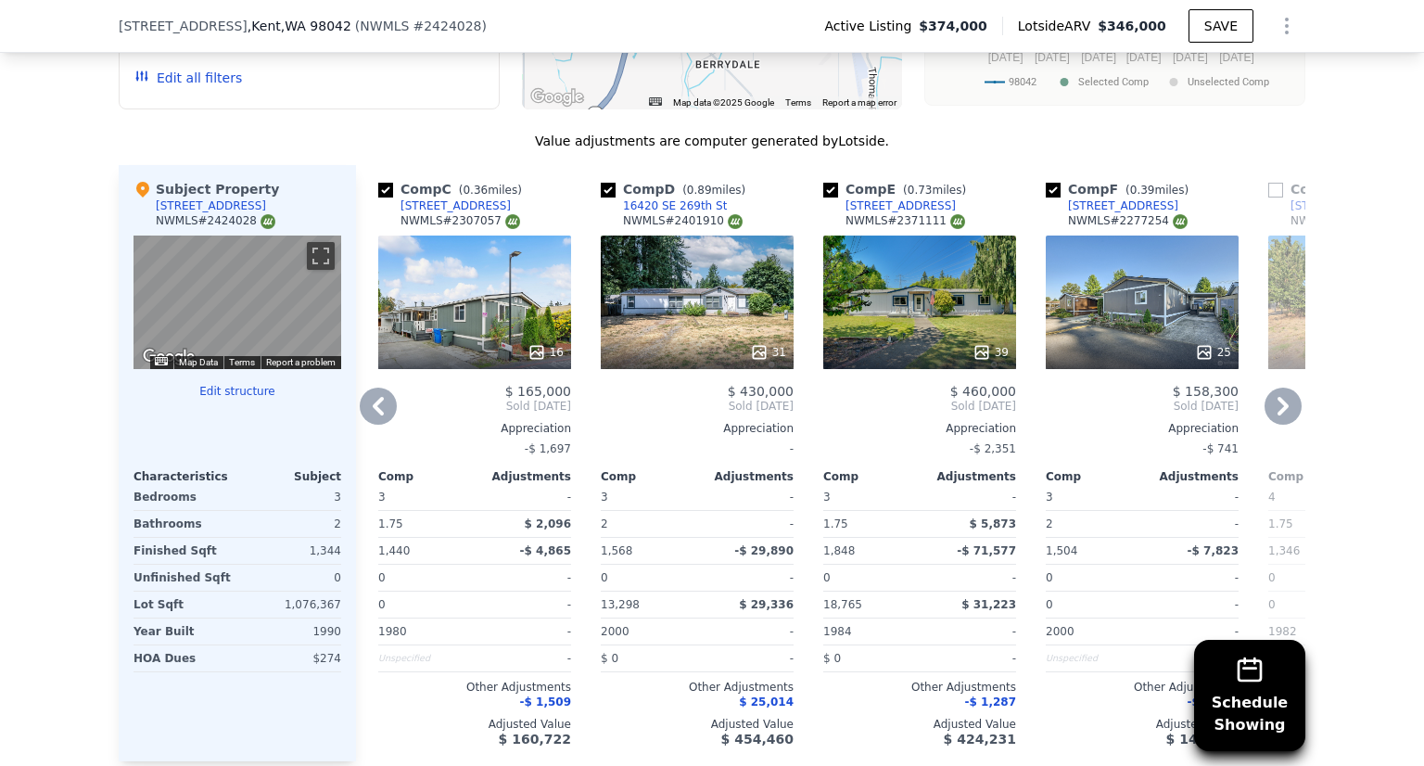
click at [1280, 414] on icon at bounding box center [1283, 406] width 11 height 19
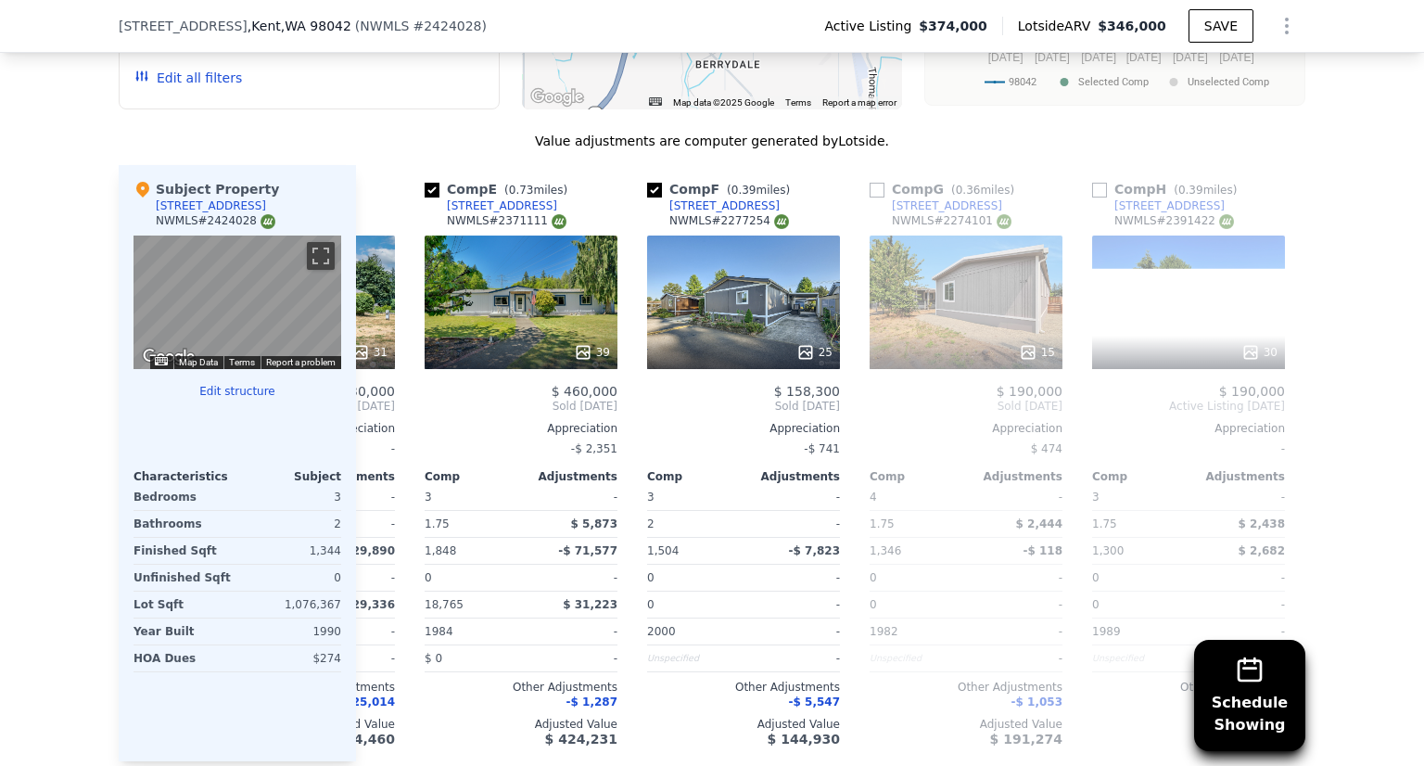
scroll to position [0, 890]
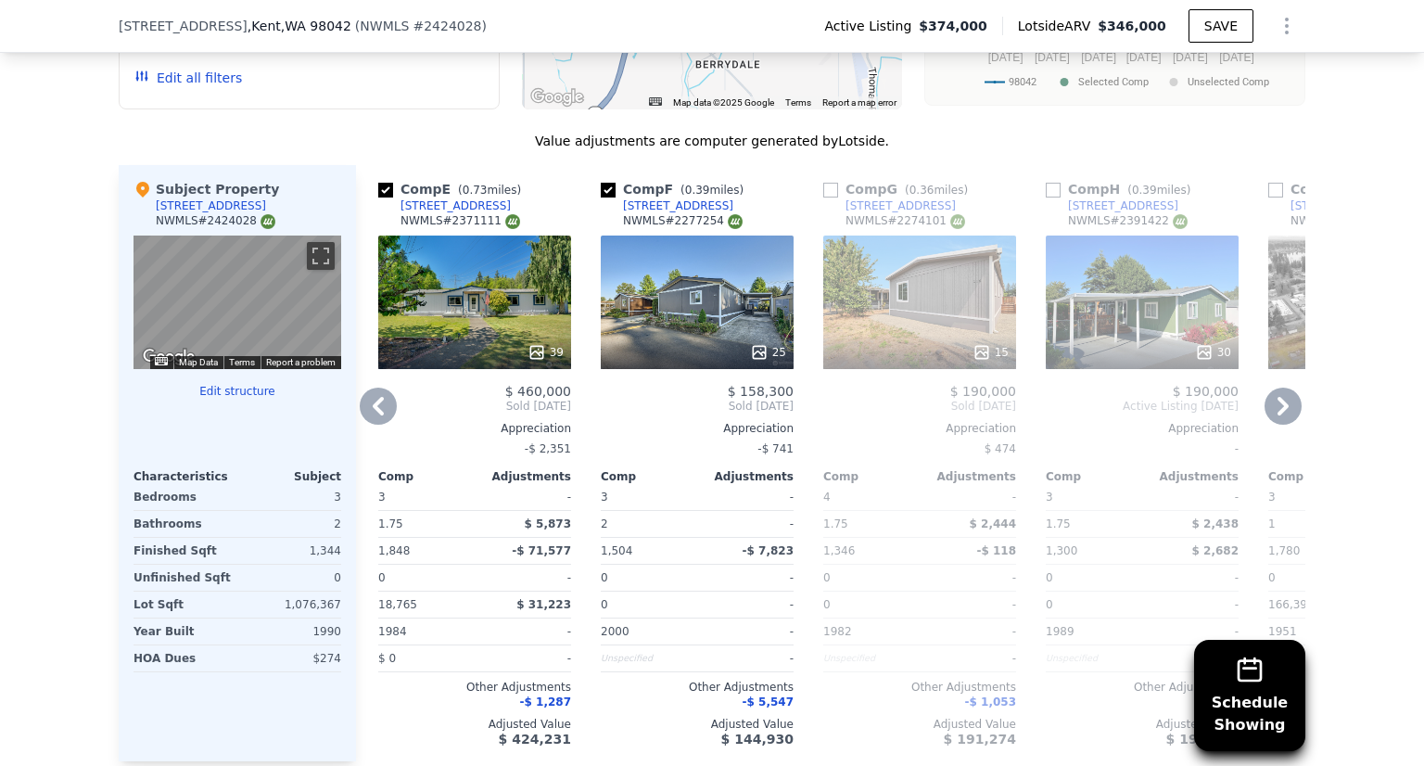
click at [1280, 414] on icon at bounding box center [1283, 406] width 11 height 19
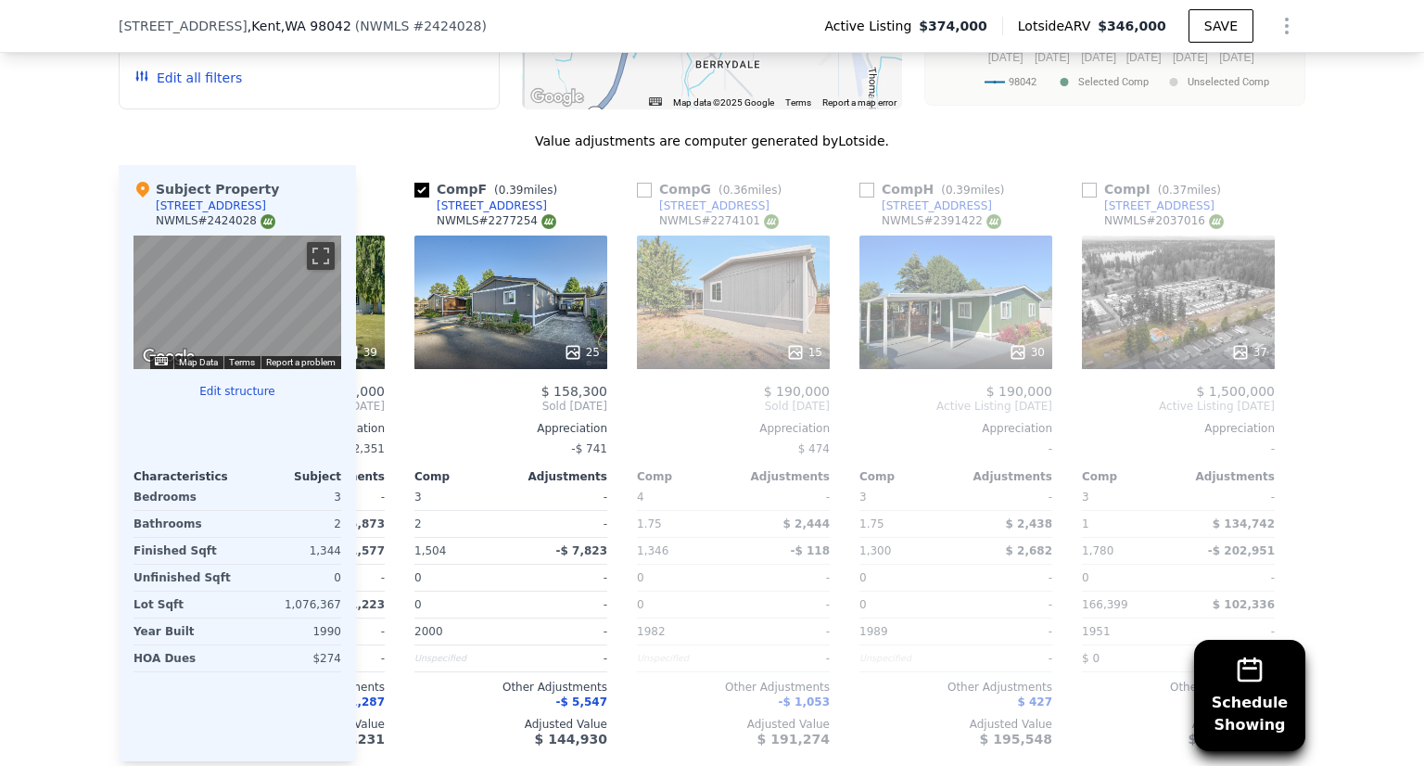
scroll to position [0, 1098]
